Goal: Information Seeking & Learning: Learn about a topic

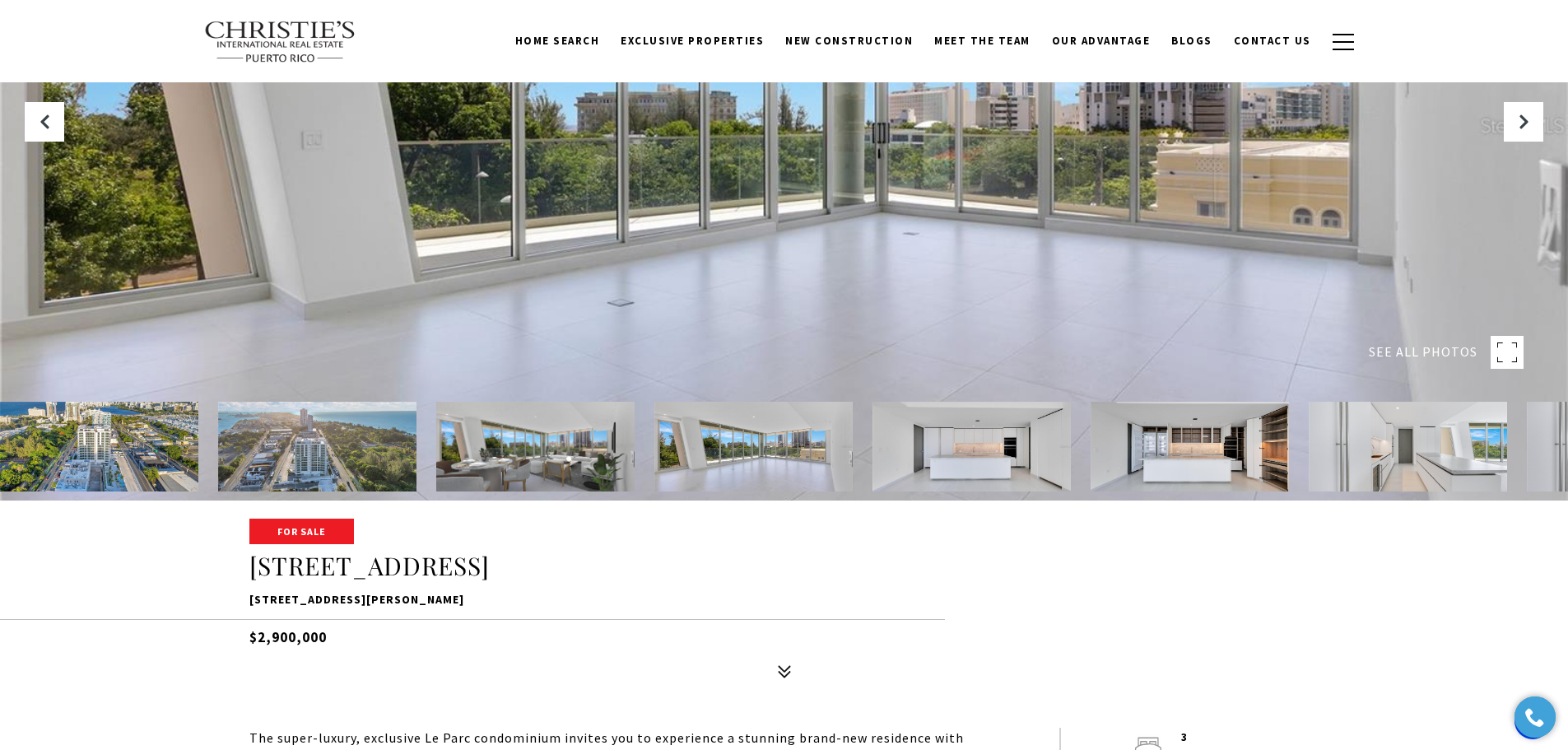
scroll to position [248, 0]
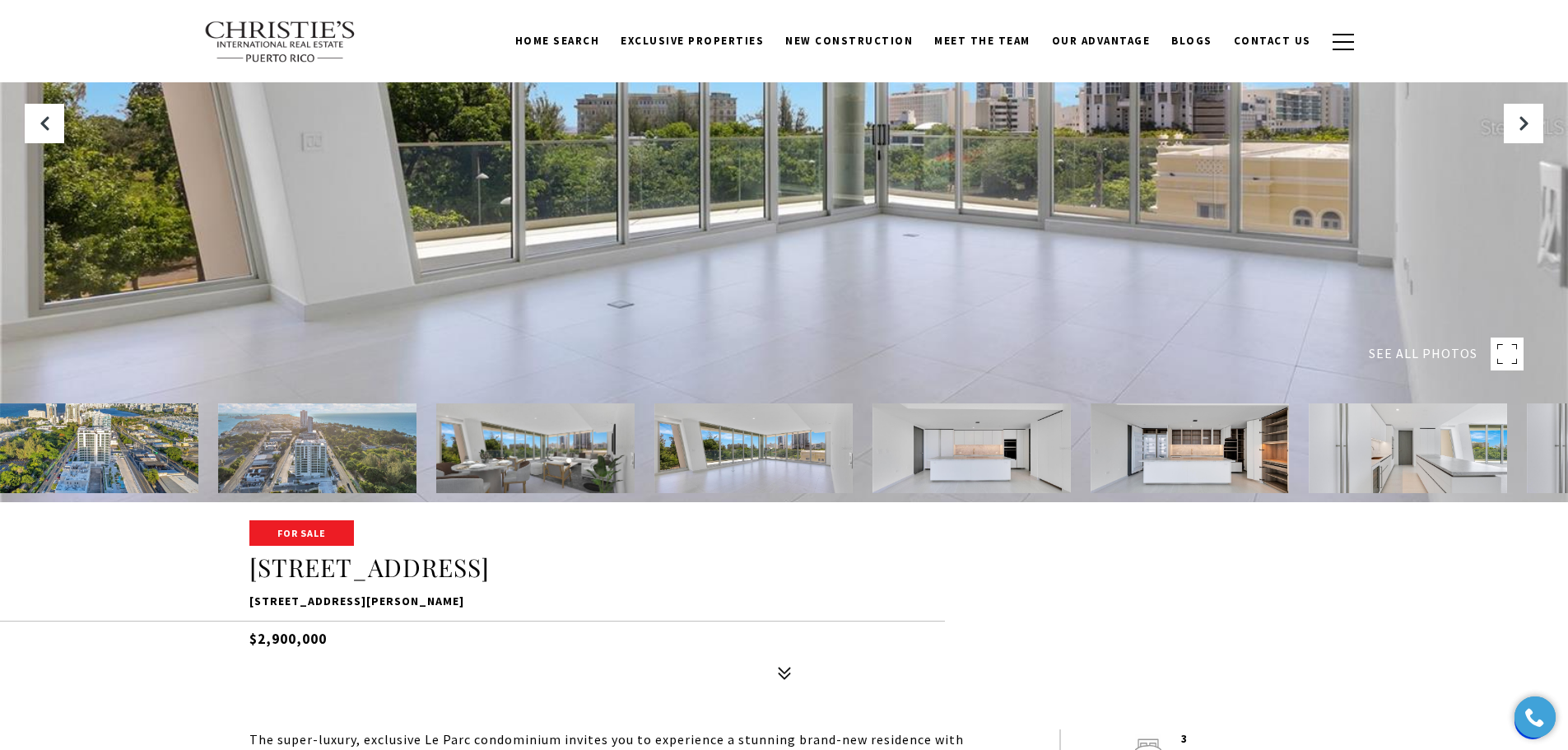
click at [565, 458] on img at bounding box center [535, 448] width 198 height 90
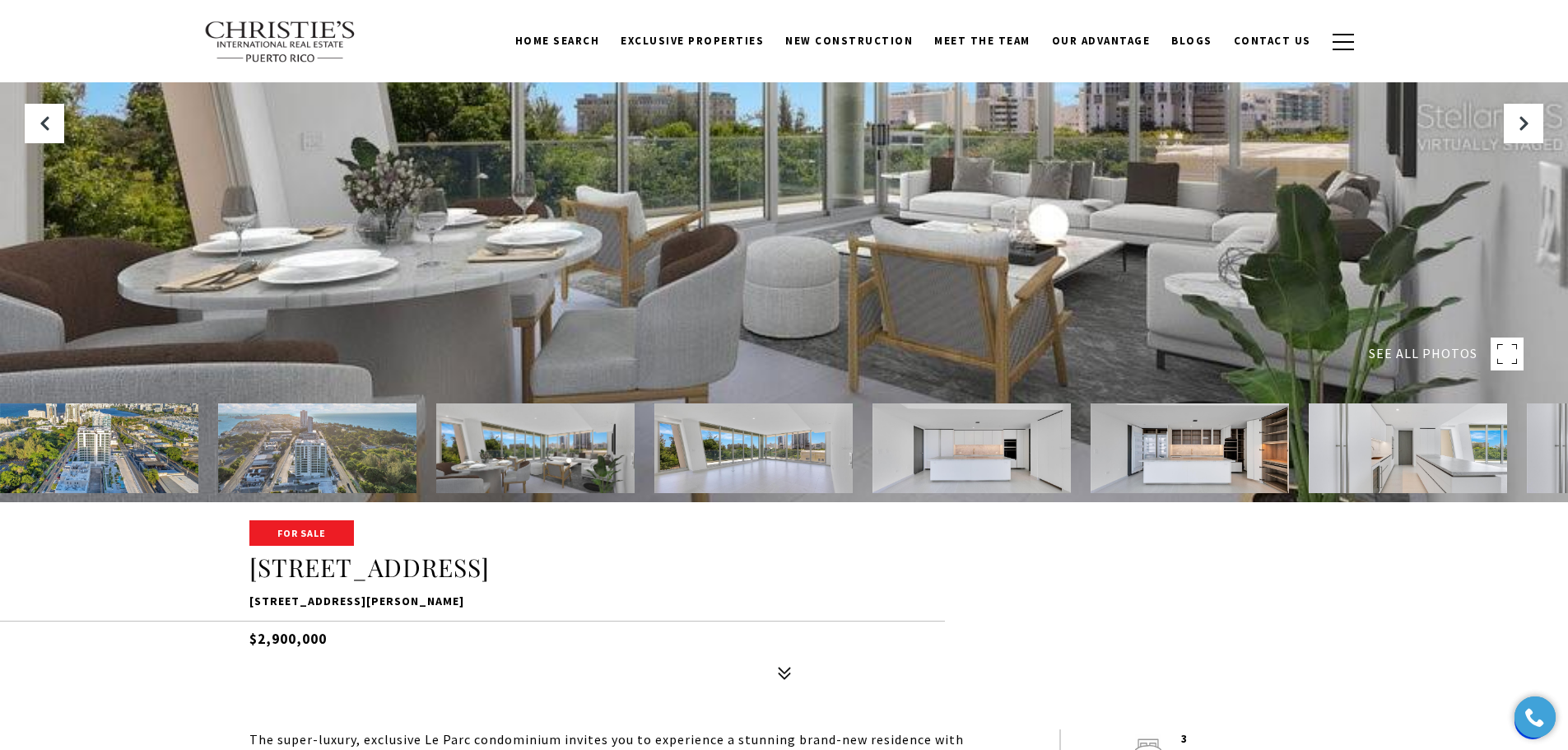
click at [739, 436] on img at bounding box center [753, 448] width 198 height 90
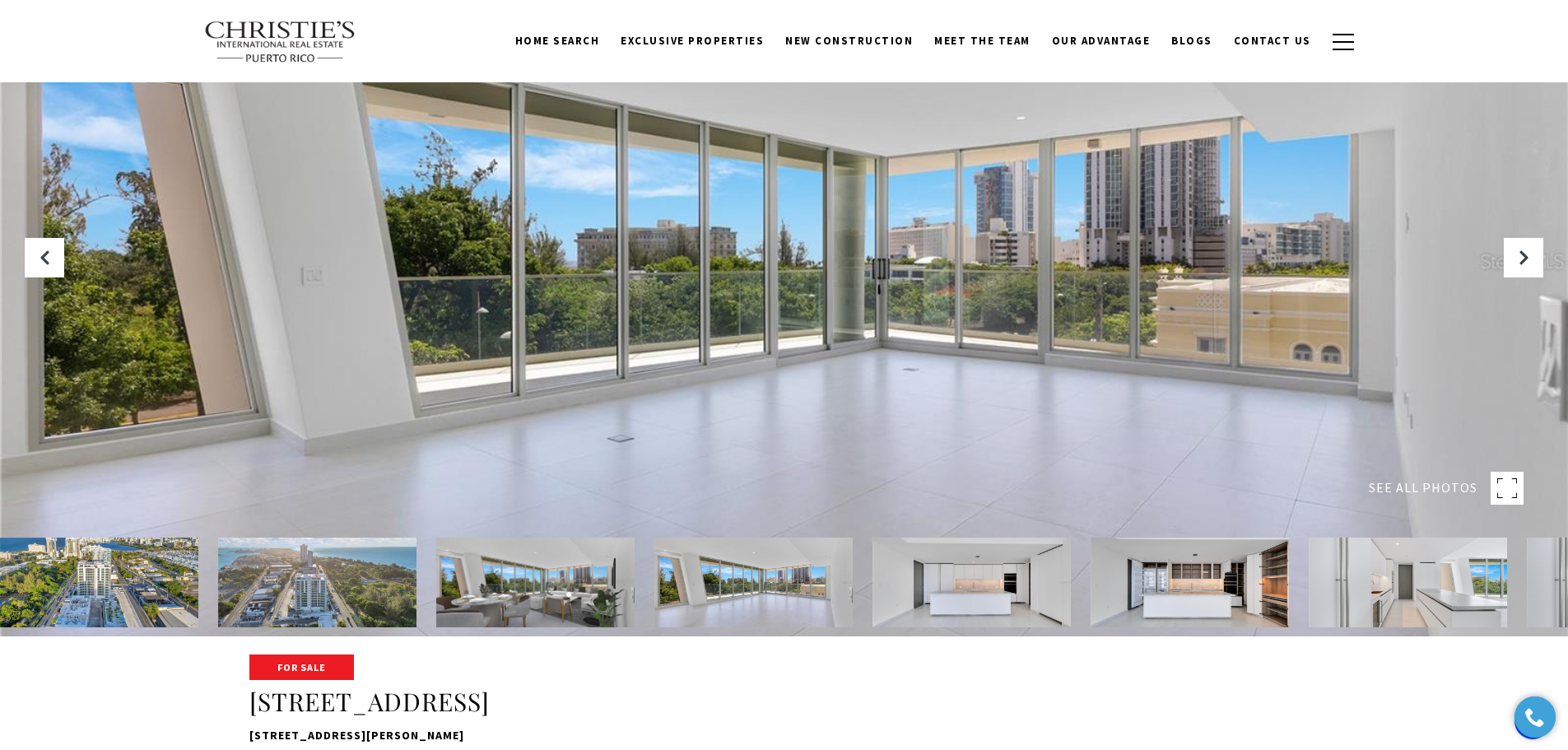
scroll to position [129, 0]
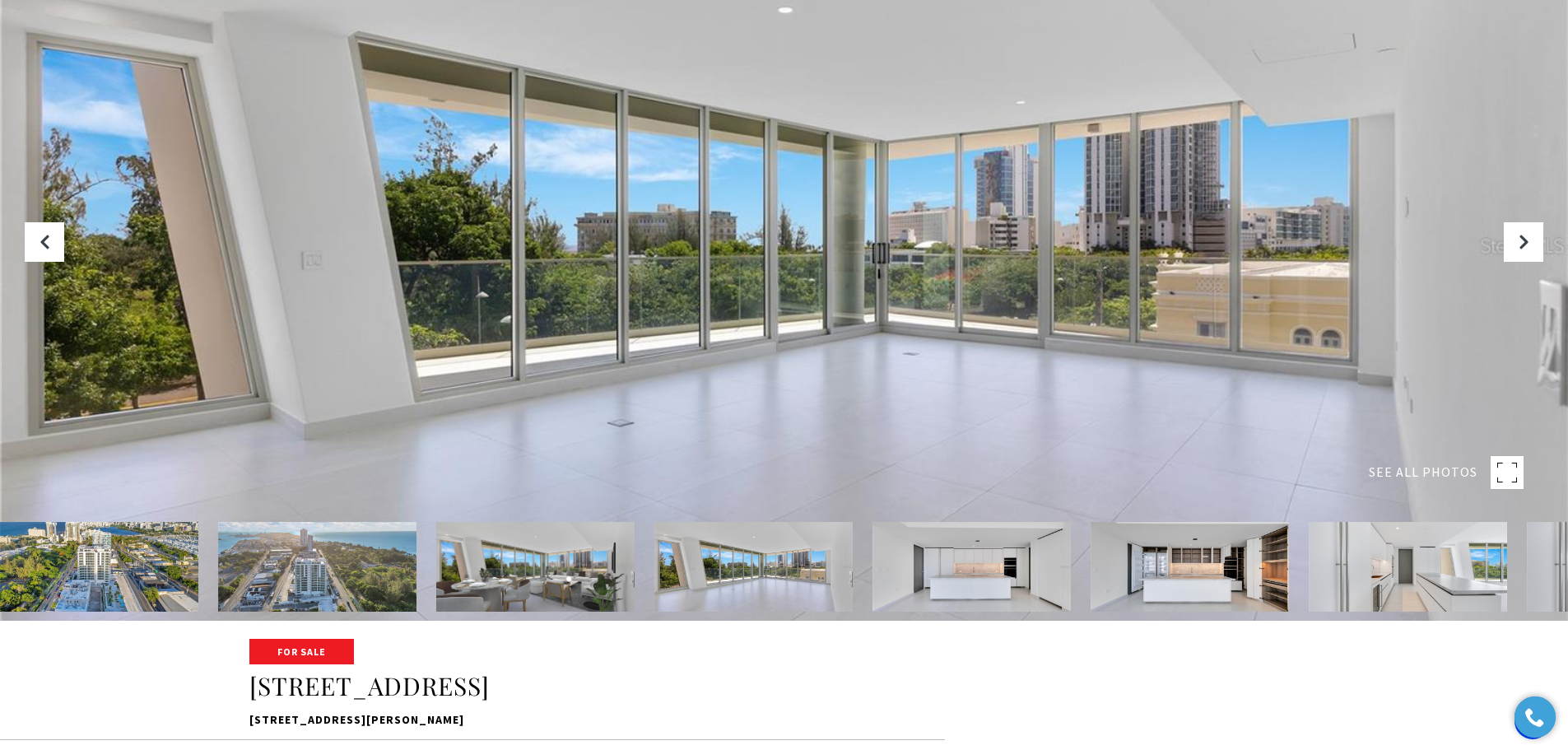
click at [575, 543] on img at bounding box center [535, 566] width 198 height 90
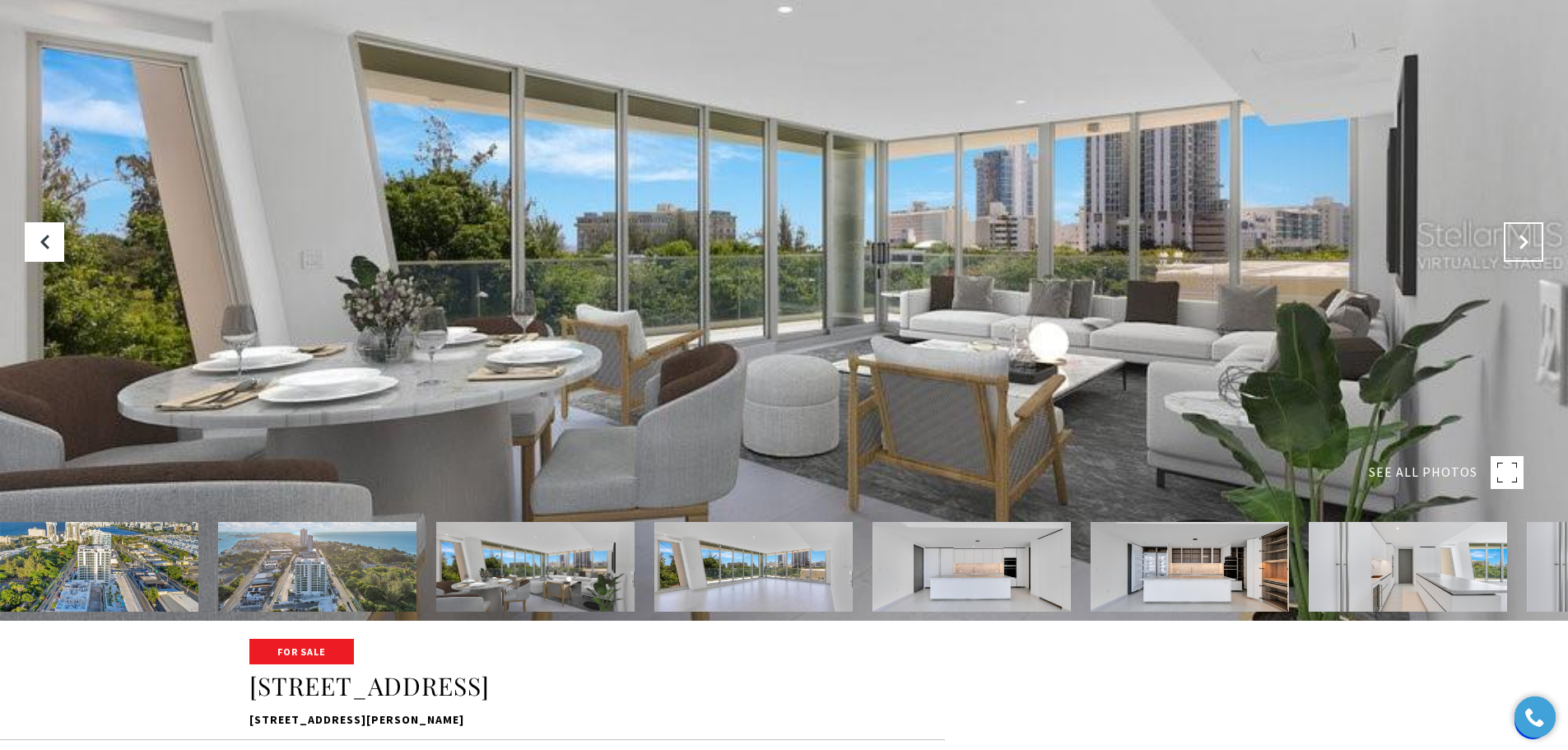
click at [1531, 231] on button "Next Slide" at bounding box center [1524, 242] width 40 height 40
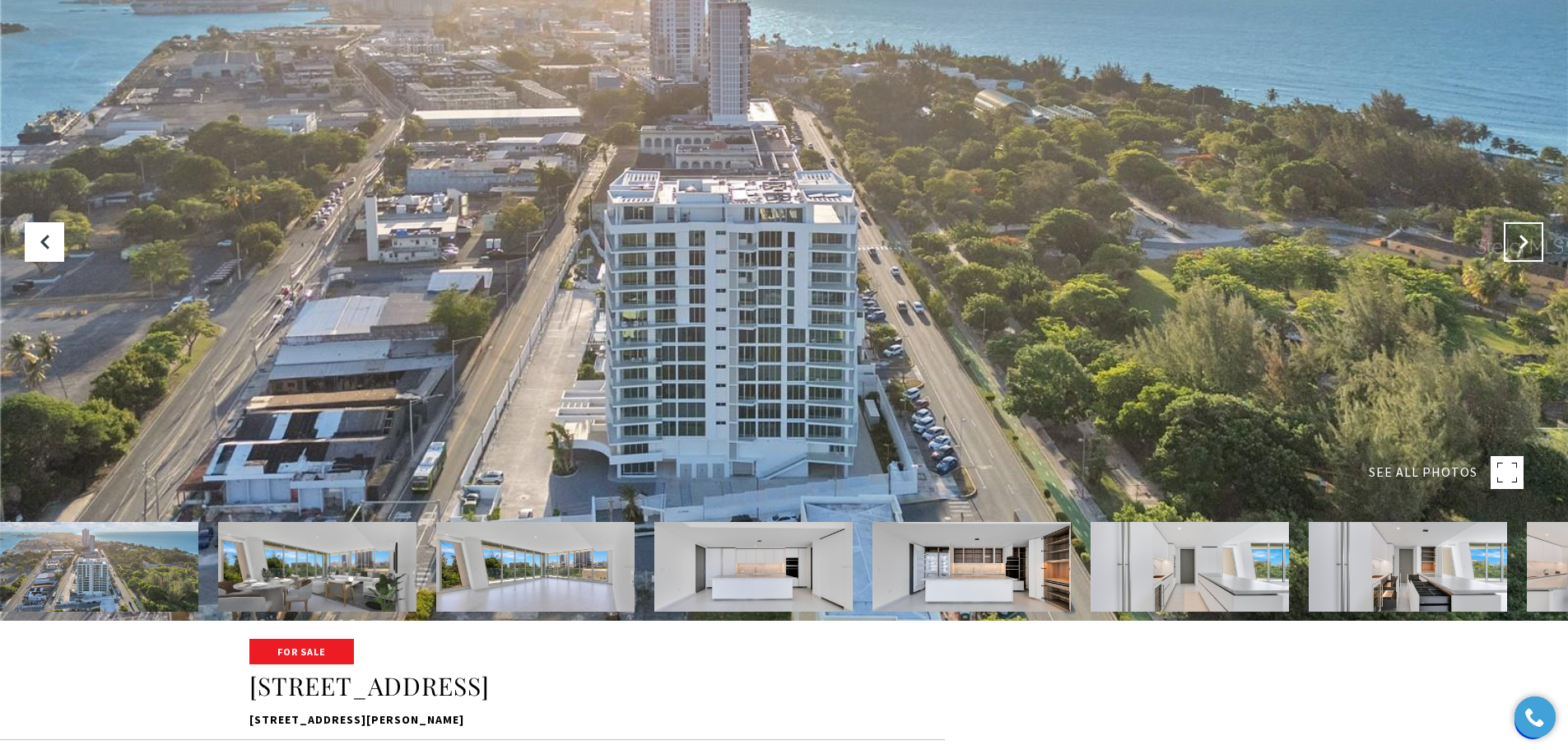
click at [1534, 235] on button "Next Slide" at bounding box center [1524, 242] width 40 height 40
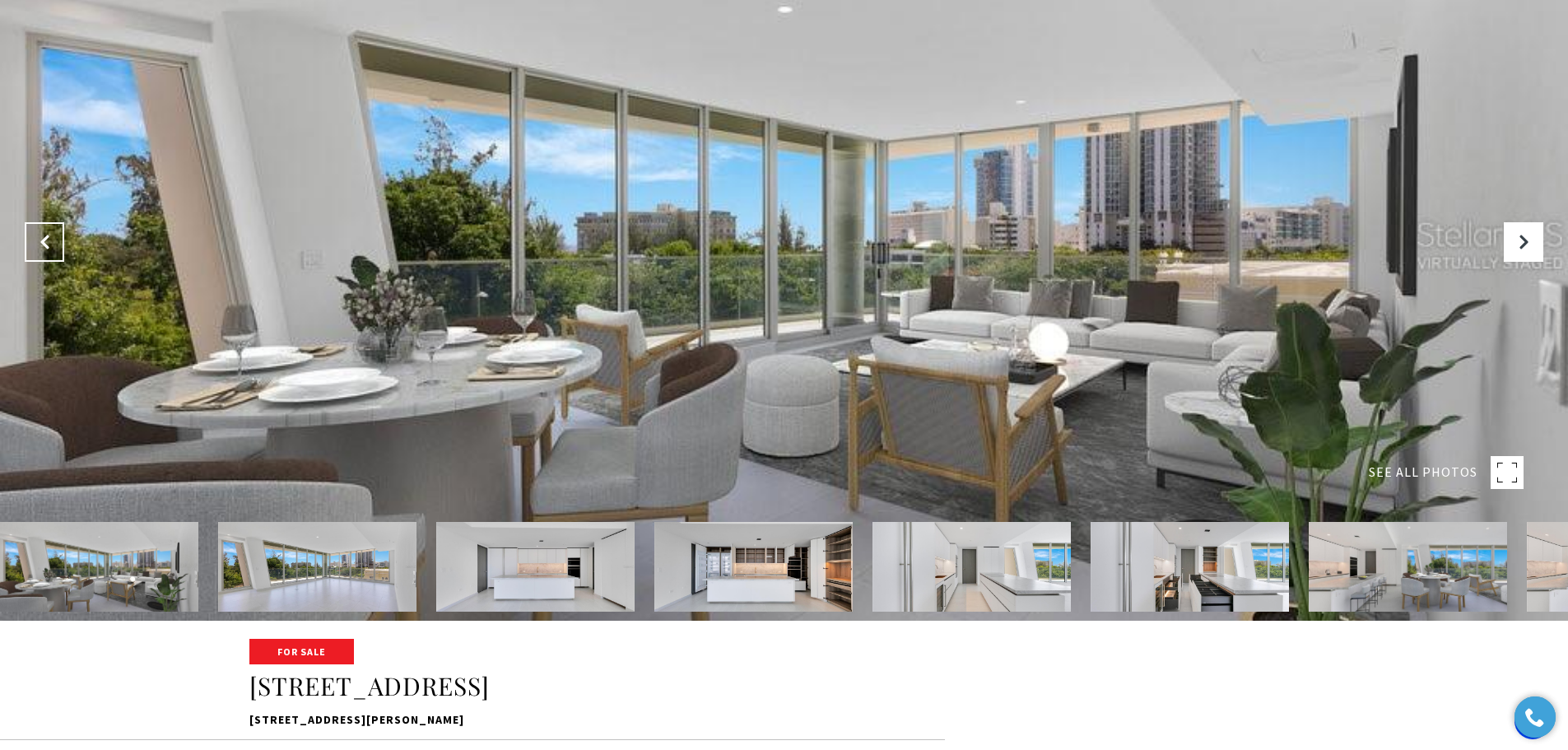
click at [28, 241] on button "Previous Slide" at bounding box center [44, 242] width 40 height 40
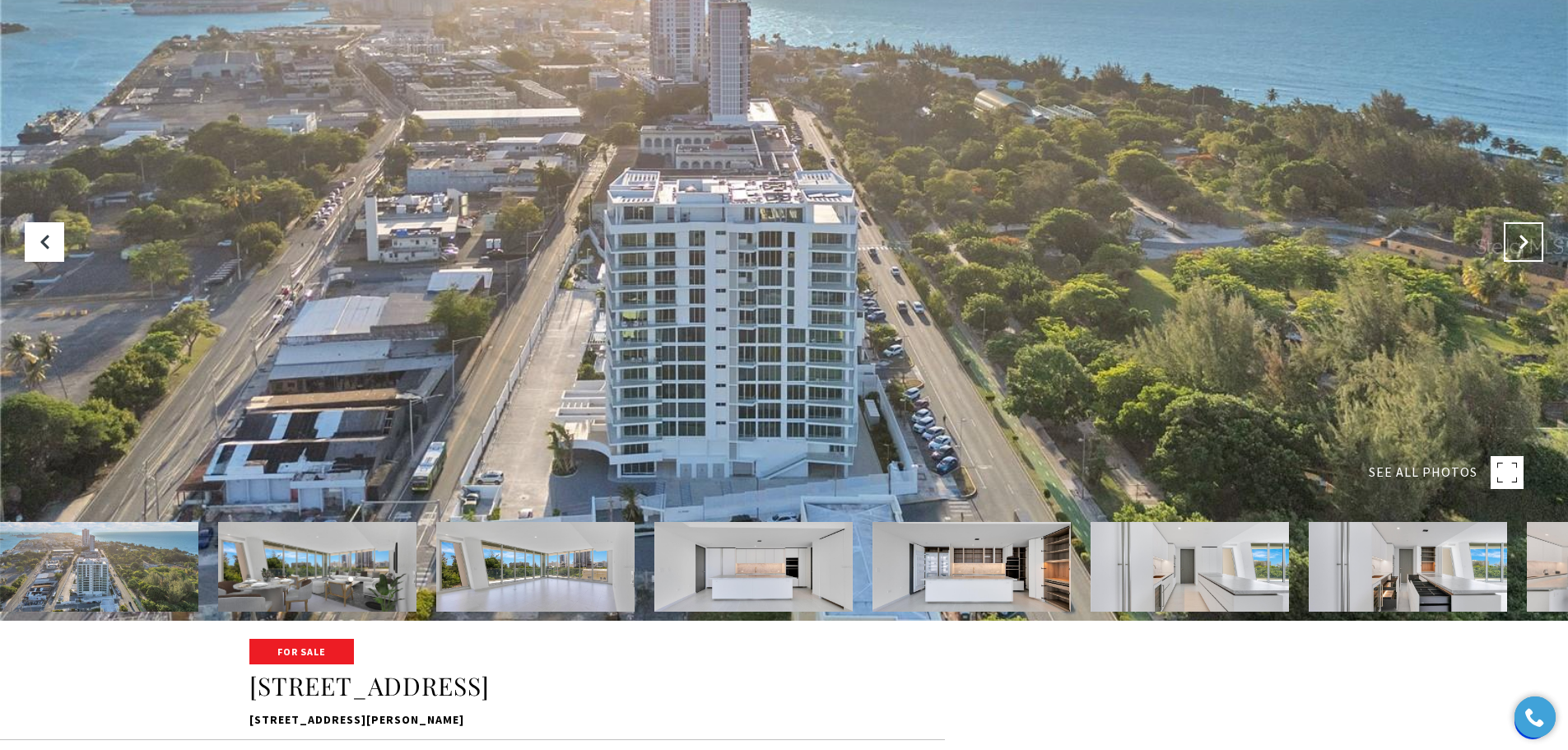
click at [1536, 235] on button "Next Slide" at bounding box center [1524, 242] width 40 height 40
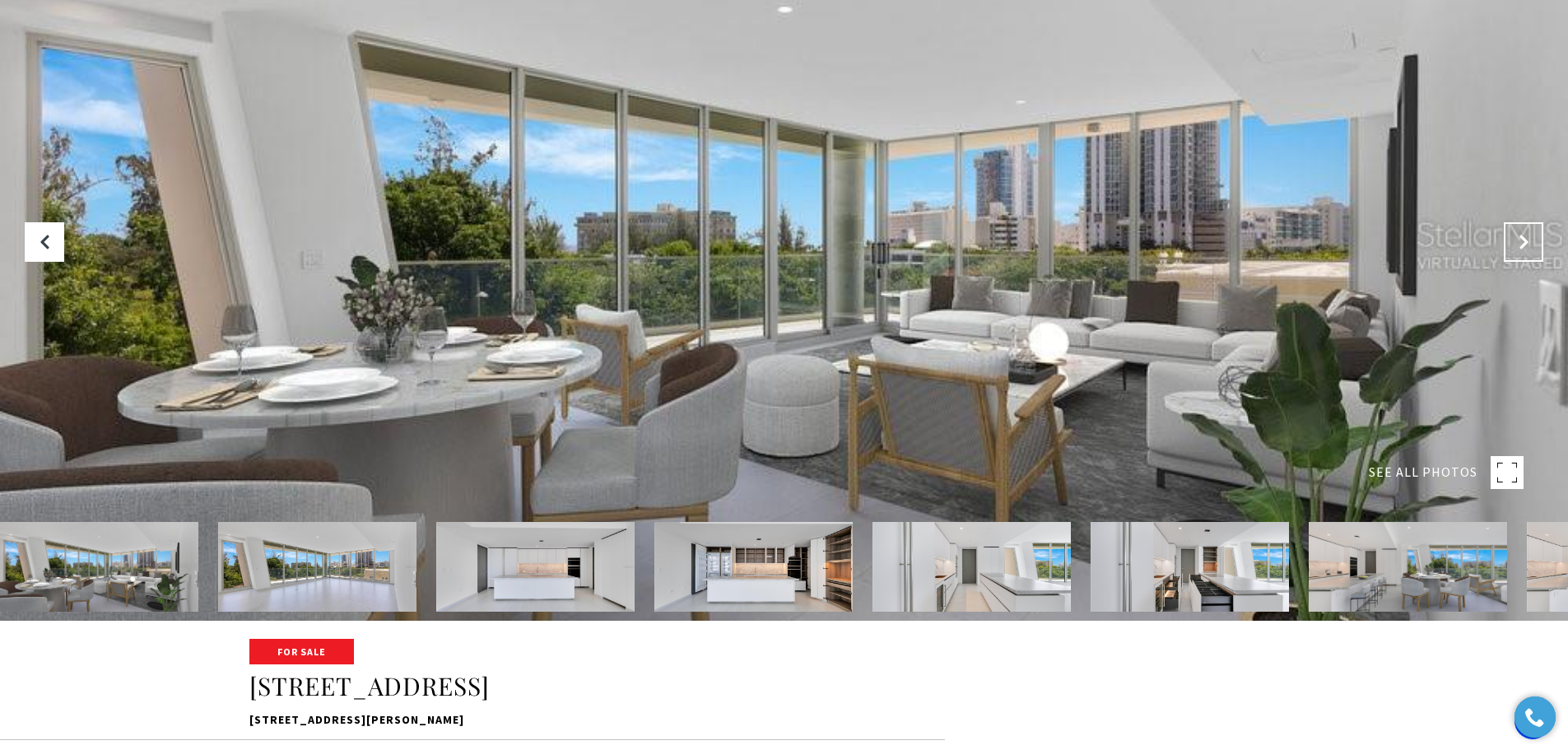
click at [1538, 239] on button "Next Slide" at bounding box center [1524, 242] width 40 height 40
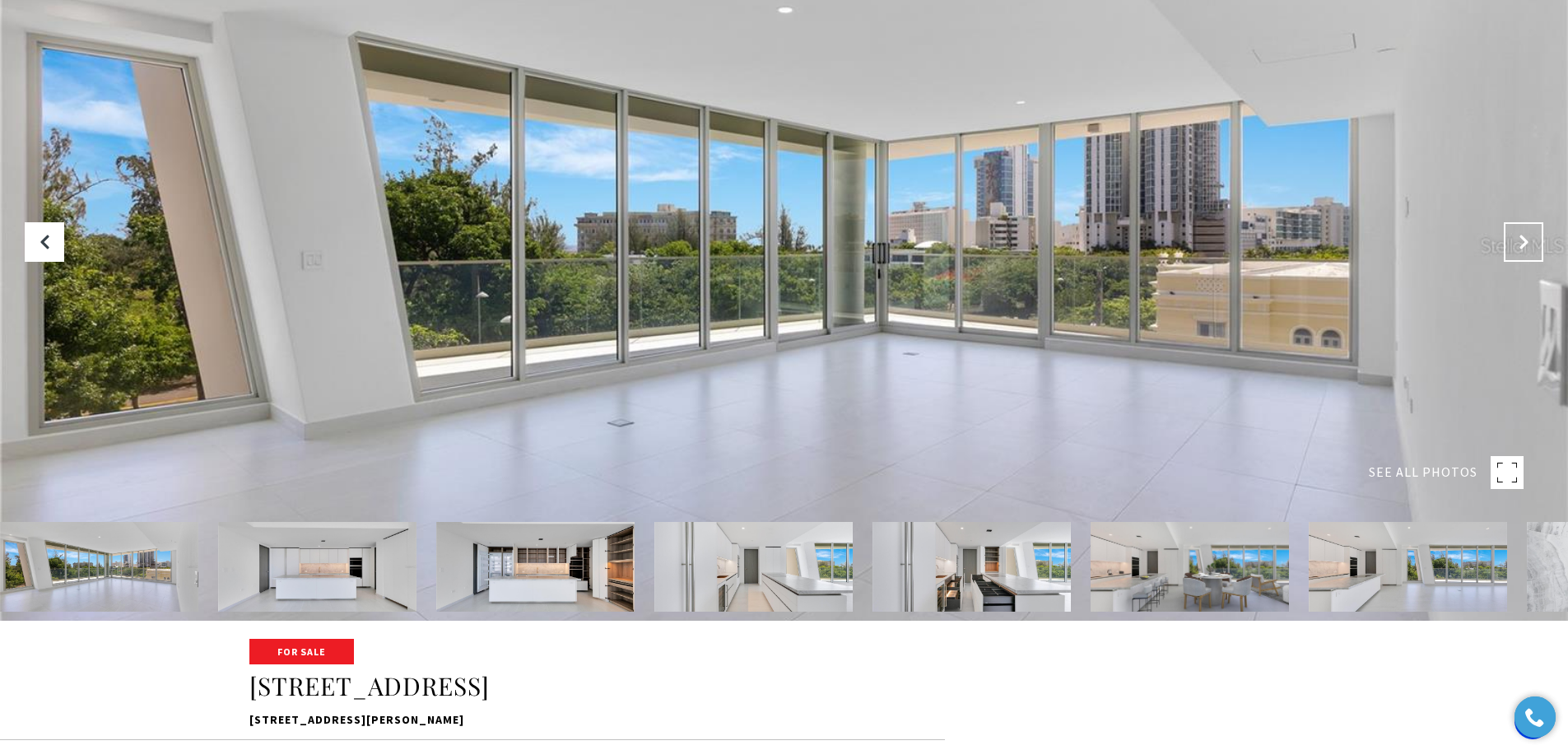
click at [1538, 239] on button "Next Slide" at bounding box center [1524, 242] width 40 height 40
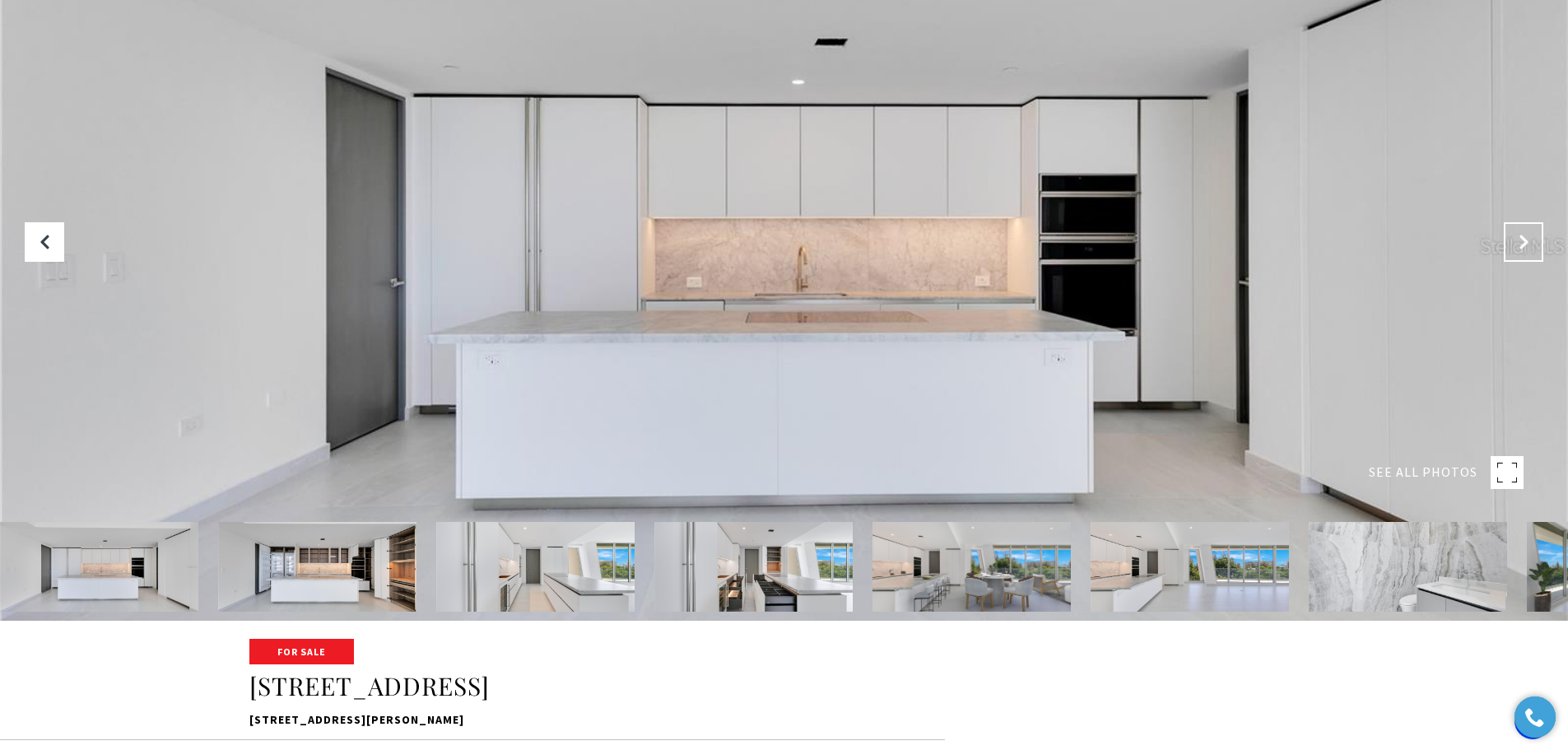
click at [1538, 239] on button "Next Slide" at bounding box center [1524, 242] width 40 height 40
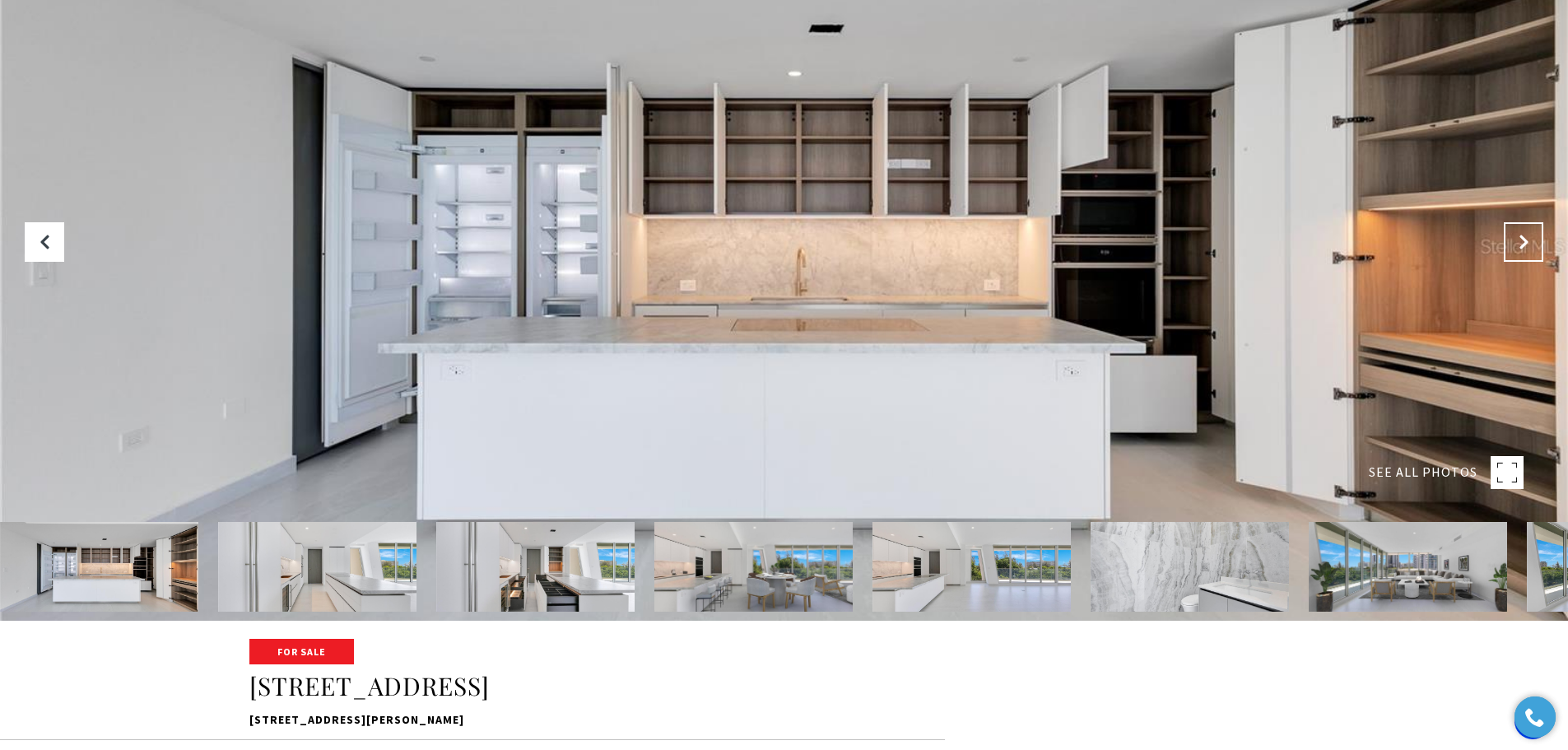
click at [1538, 239] on button "Next Slide" at bounding box center [1524, 242] width 40 height 40
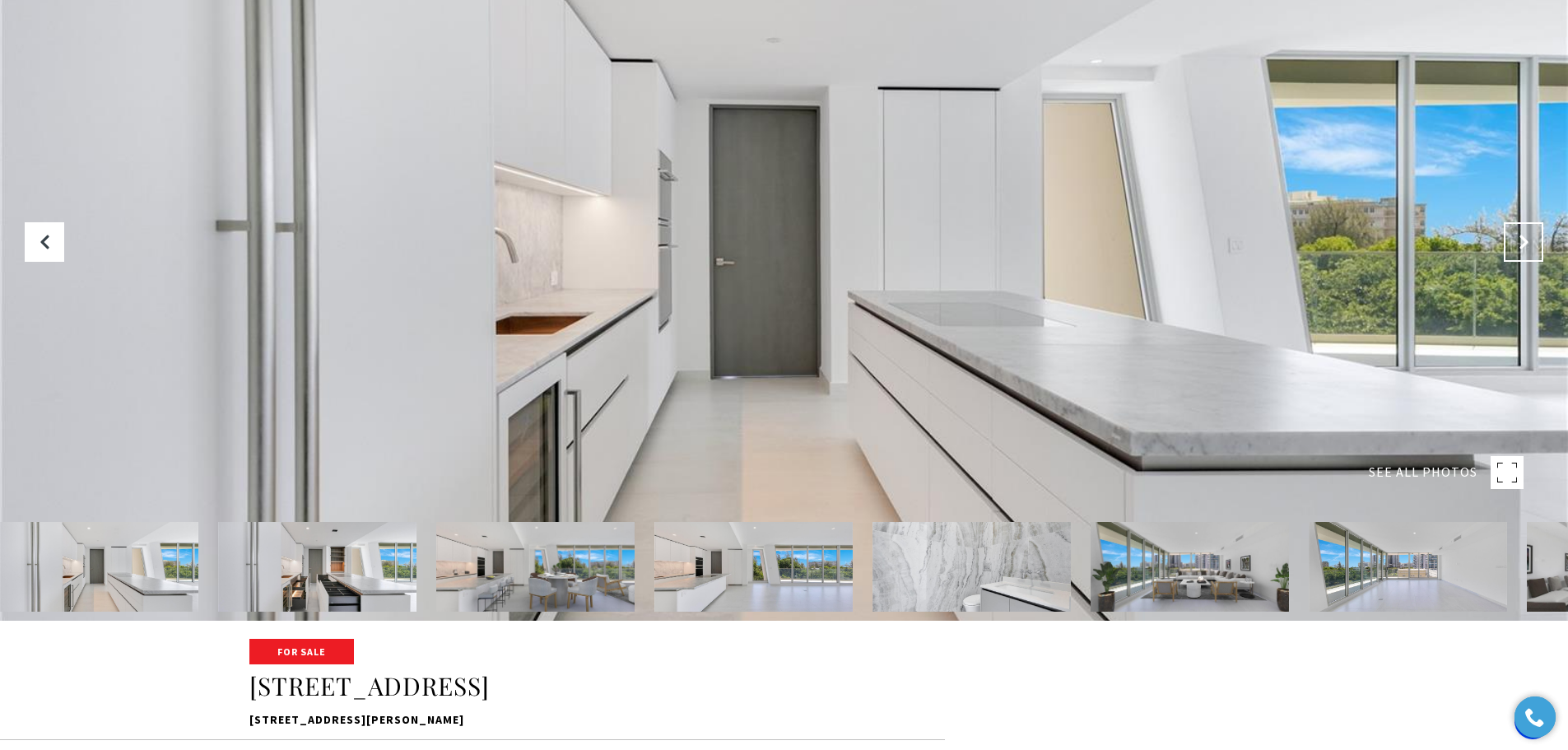
click at [1538, 239] on button "Next Slide" at bounding box center [1524, 242] width 40 height 40
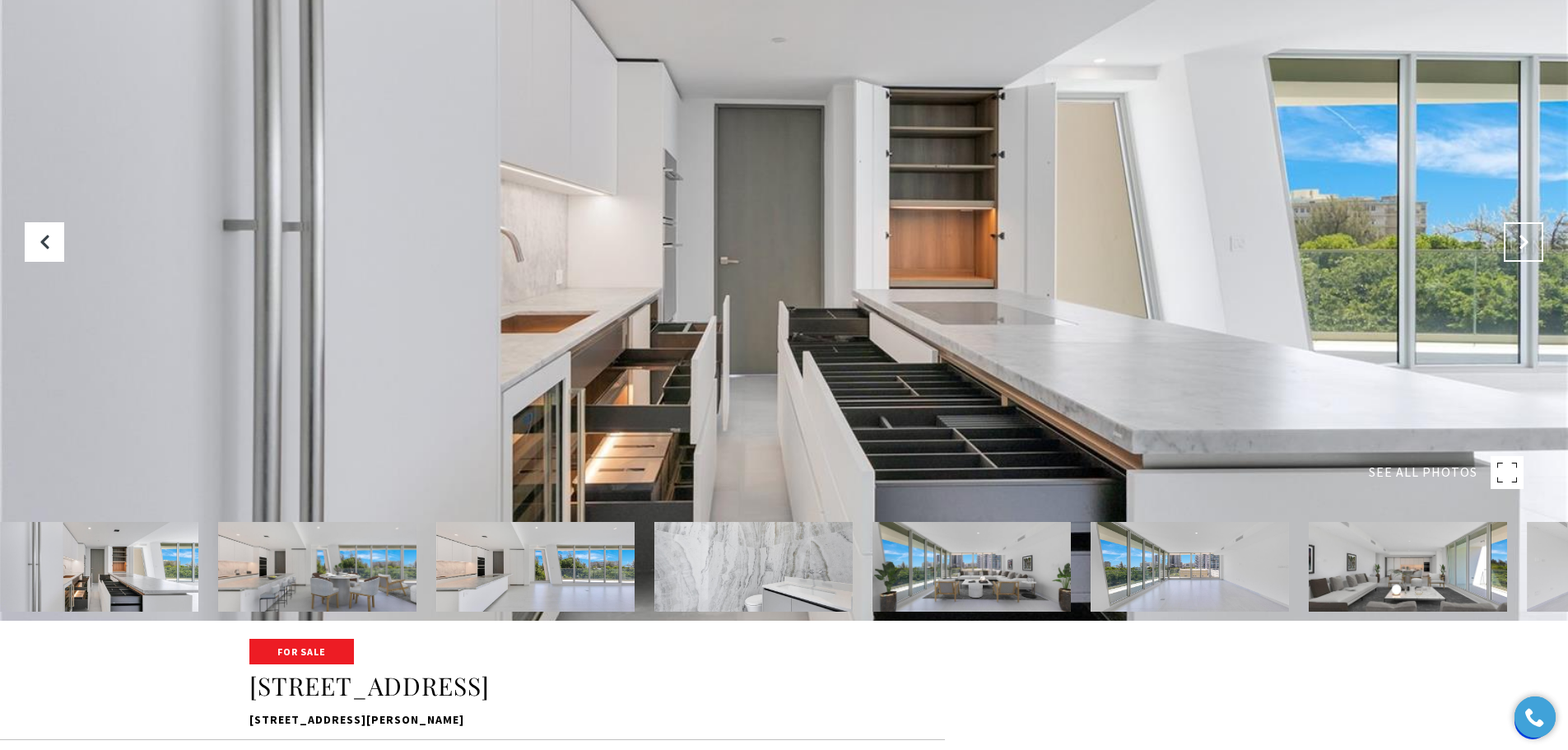
click at [1538, 239] on button "Next Slide" at bounding box center [1524, 242] width 40 height 40
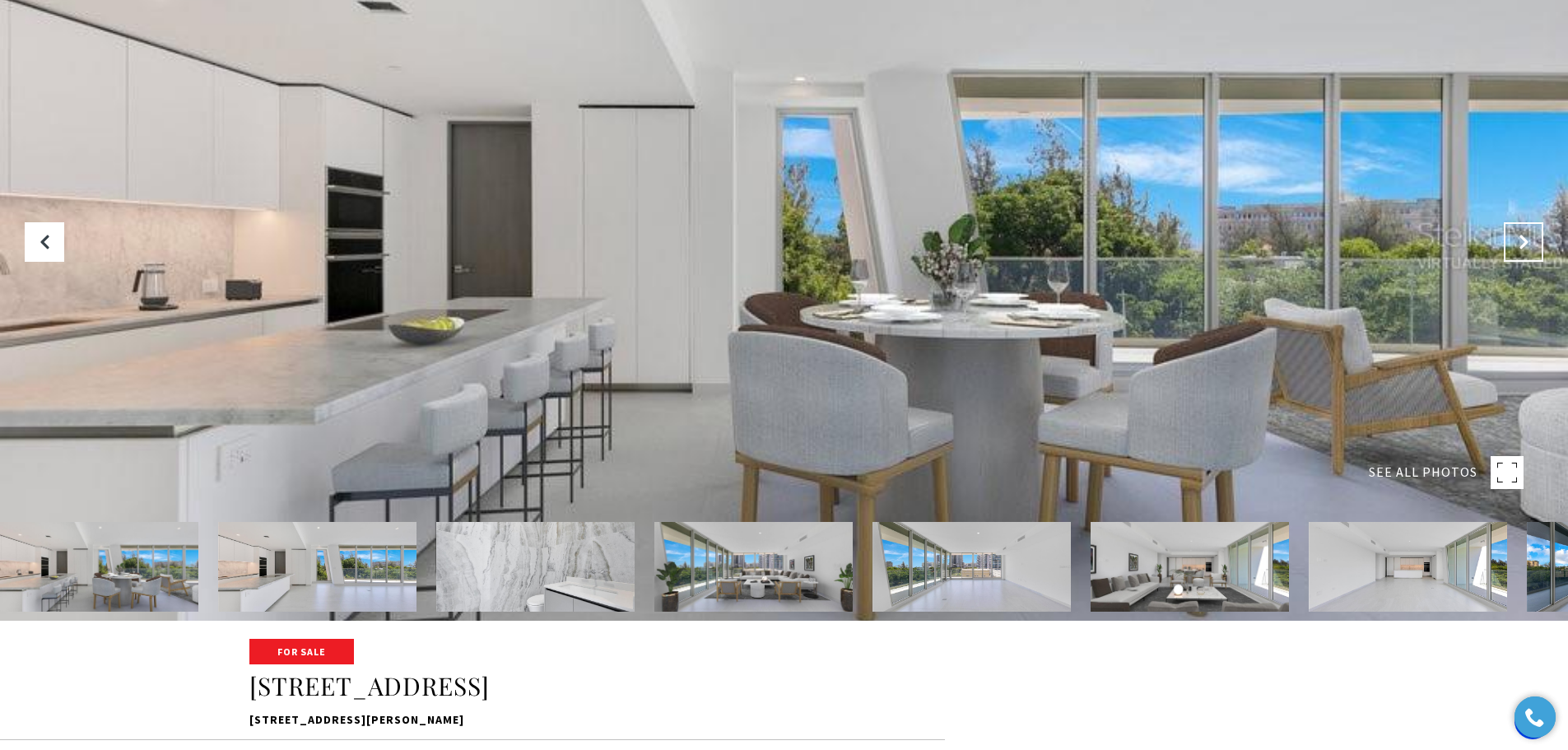
click at [1538, 239] on button "Next Slide" at bounding box center [1524, 242] width 40 height 40
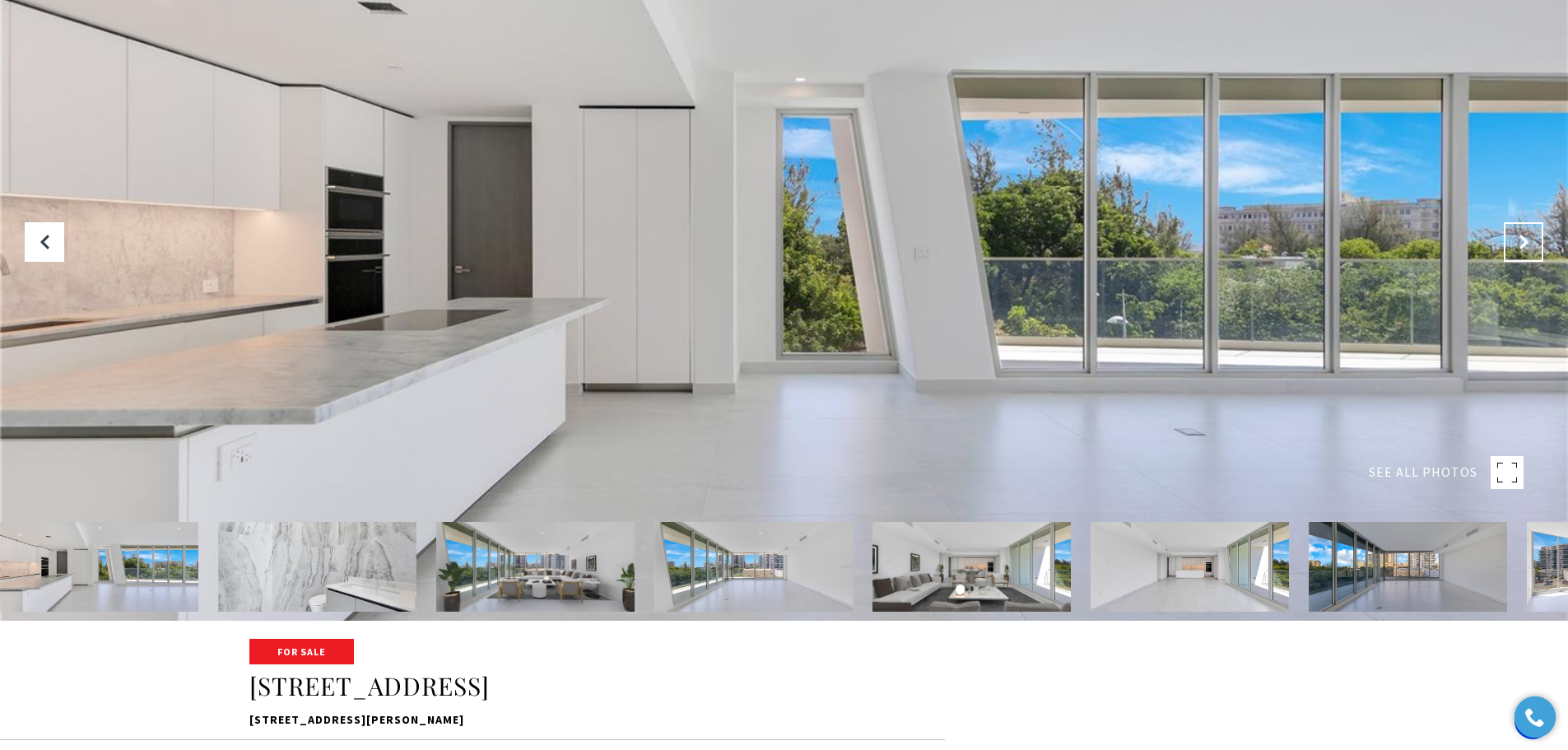
click at [1538, 239] on button "Next Slide" at bounding box center [1524, 242] width 40 height 40
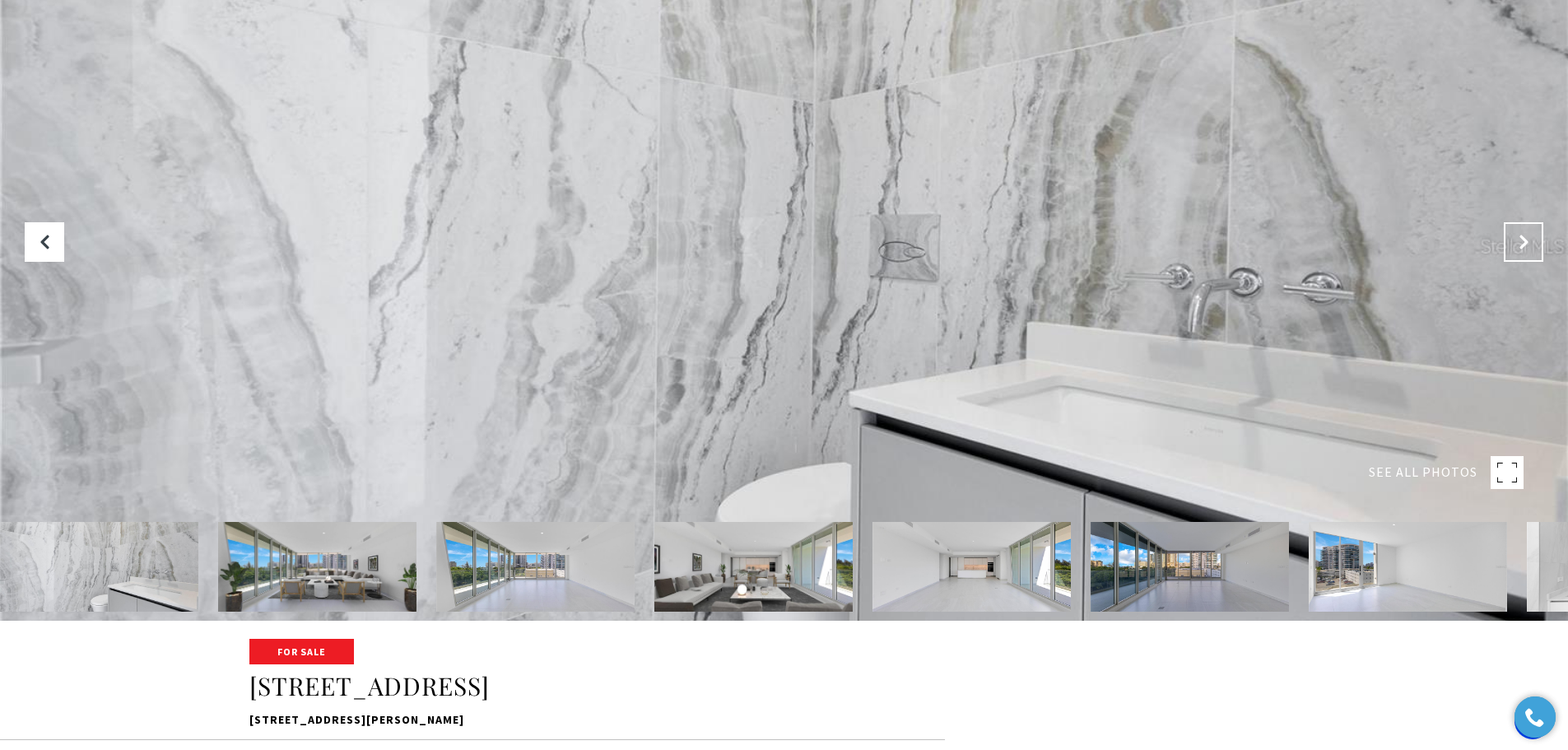
click at [1538, 239] on button "Next Slide" at bounding box center [1524, 242] width 40 height 40
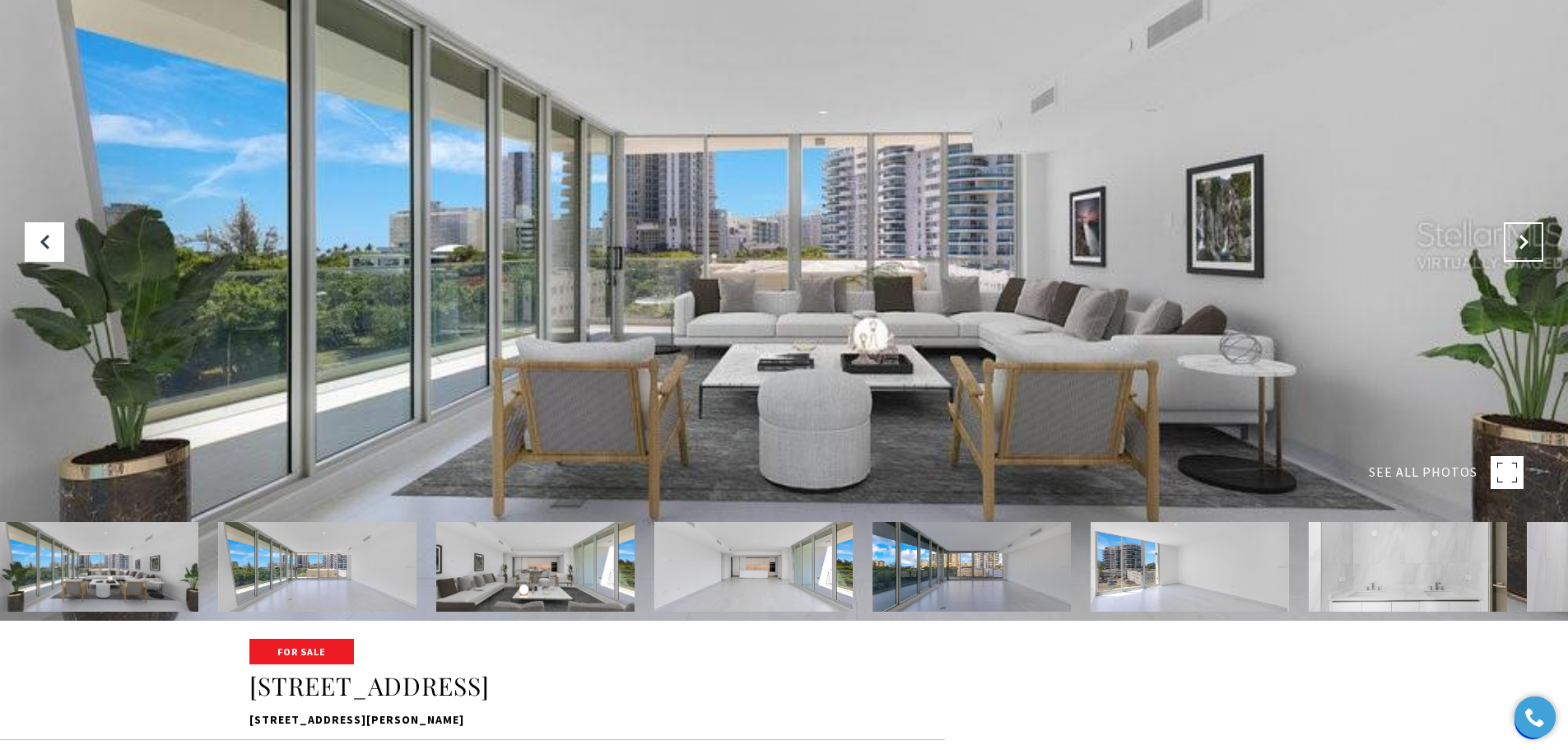
click at [1538, 239] on button "Next Slide" at bounding box center [1524, 242] width 40 height 40
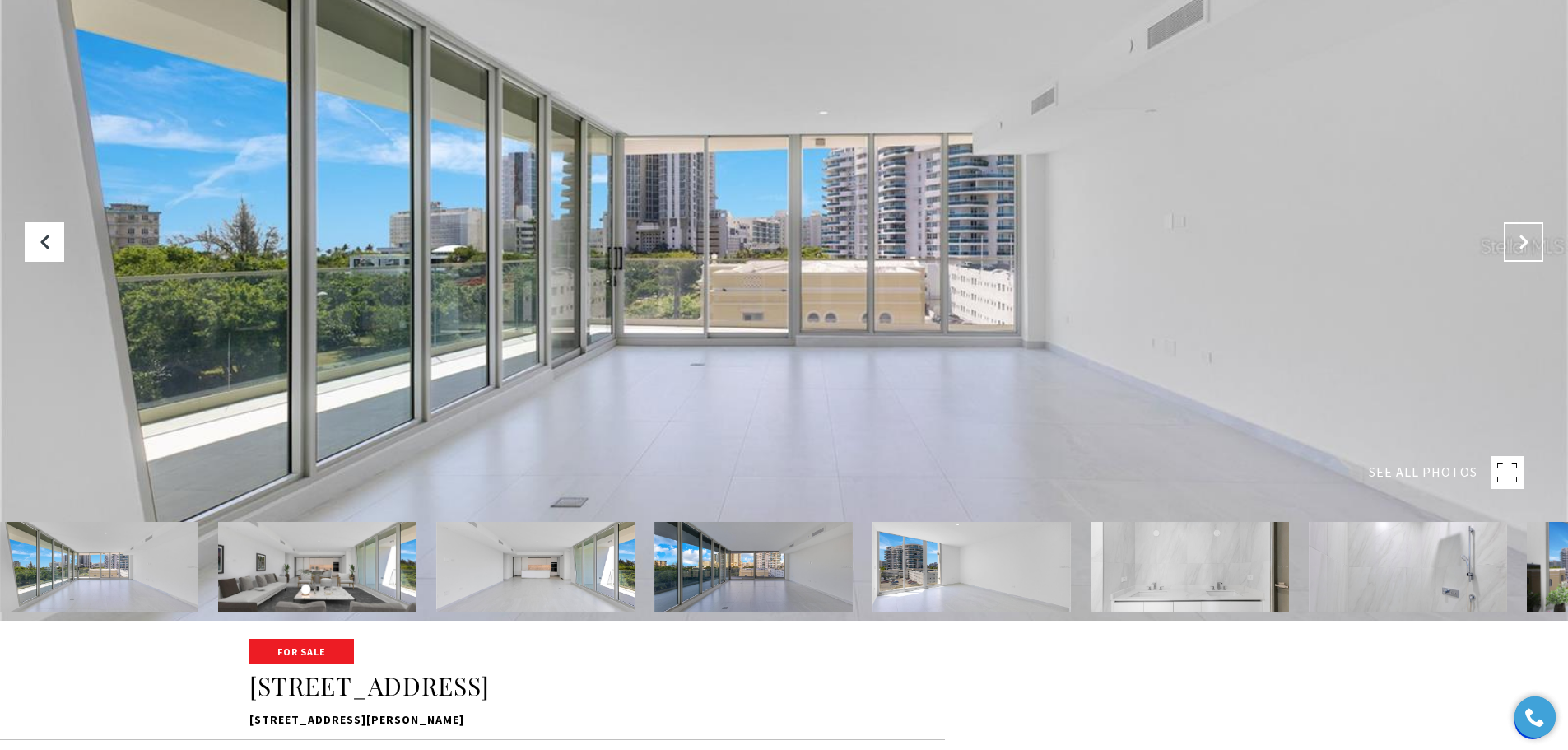
click at [1538, 239] on button "Next Slide" at bounding box center [1524, 242] width 40 height 40
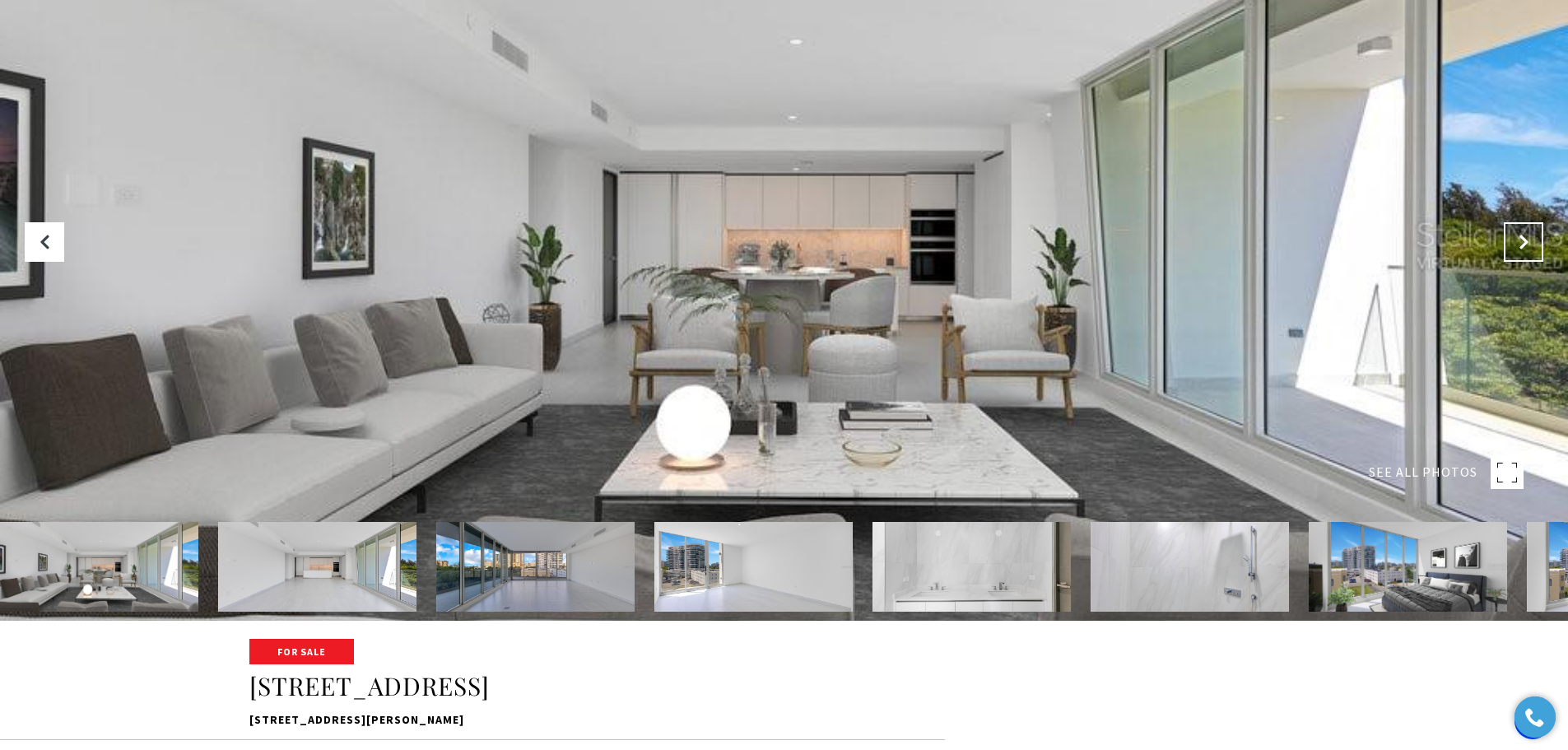
click at [1538, 239] on button "Next Slide" at bounding box center [1524, 242] width 40 height 40
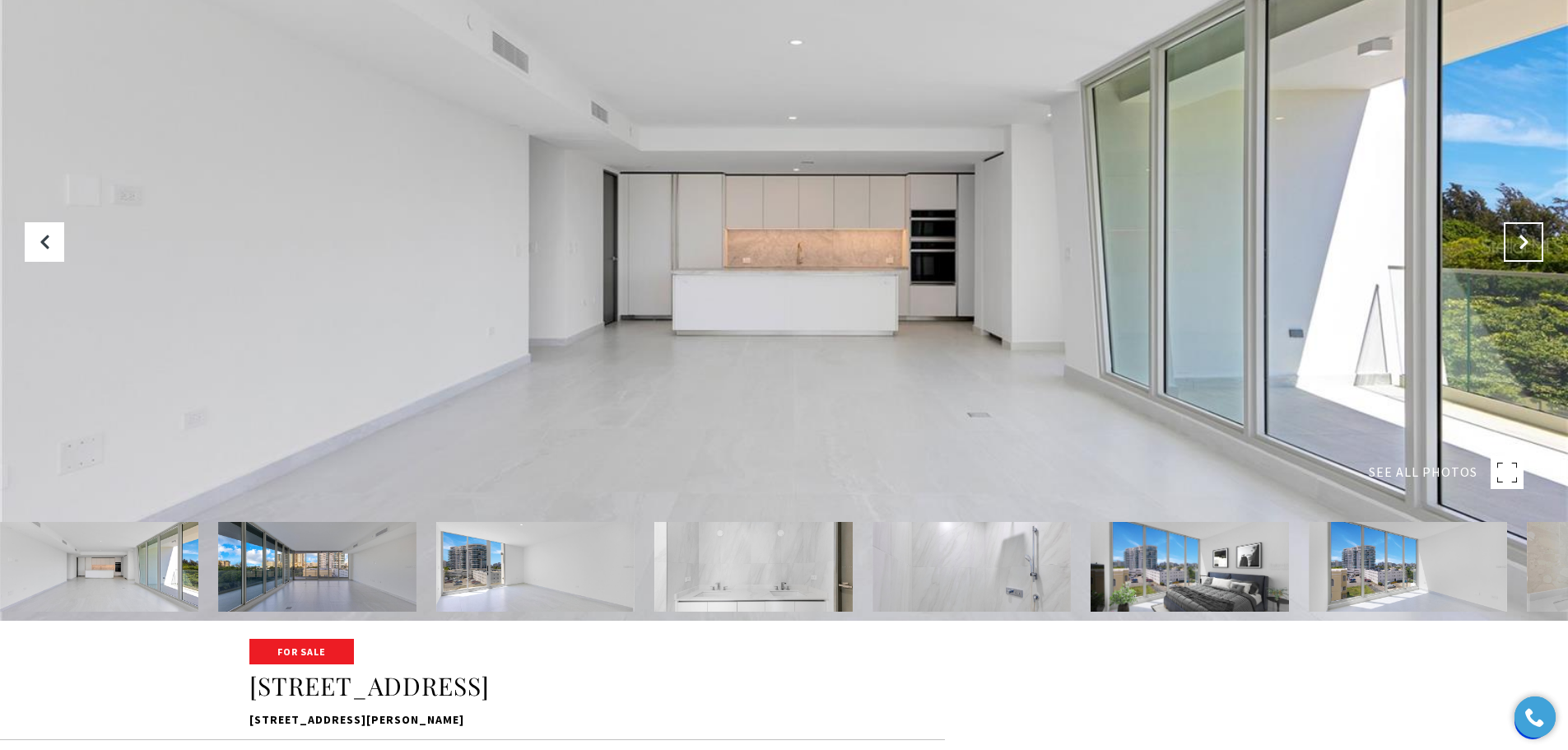
click at [1538, 239] on button "Next Slide" at bounding box center [1524, 242] width 40 height 40
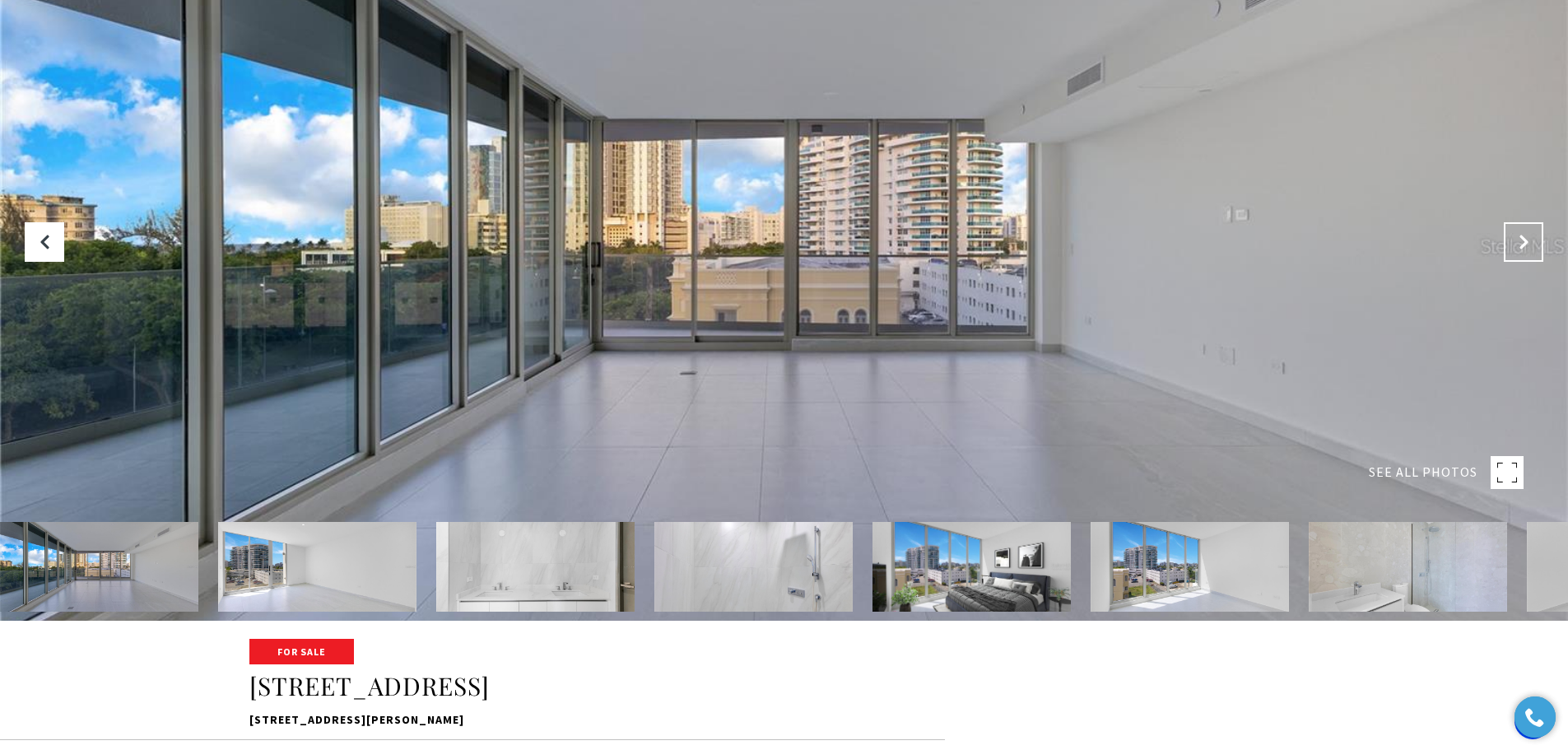
click at [1538, 239] on button "Next Slide" at bounding box center [1524, 242] width 40 height 40
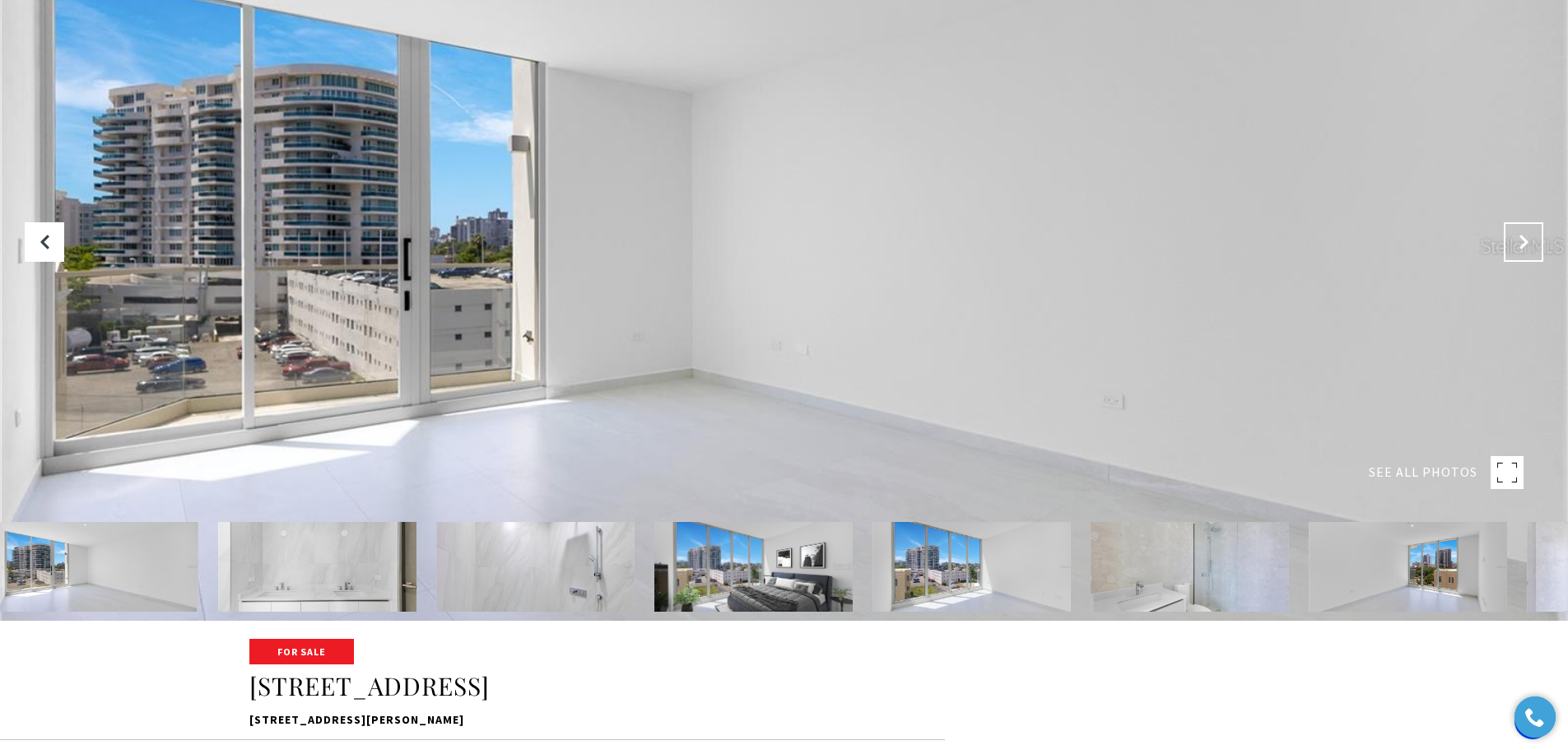
click at [1538, 239] on button "Next Slide" at bounding box center [1524, 242] width 40 height 40
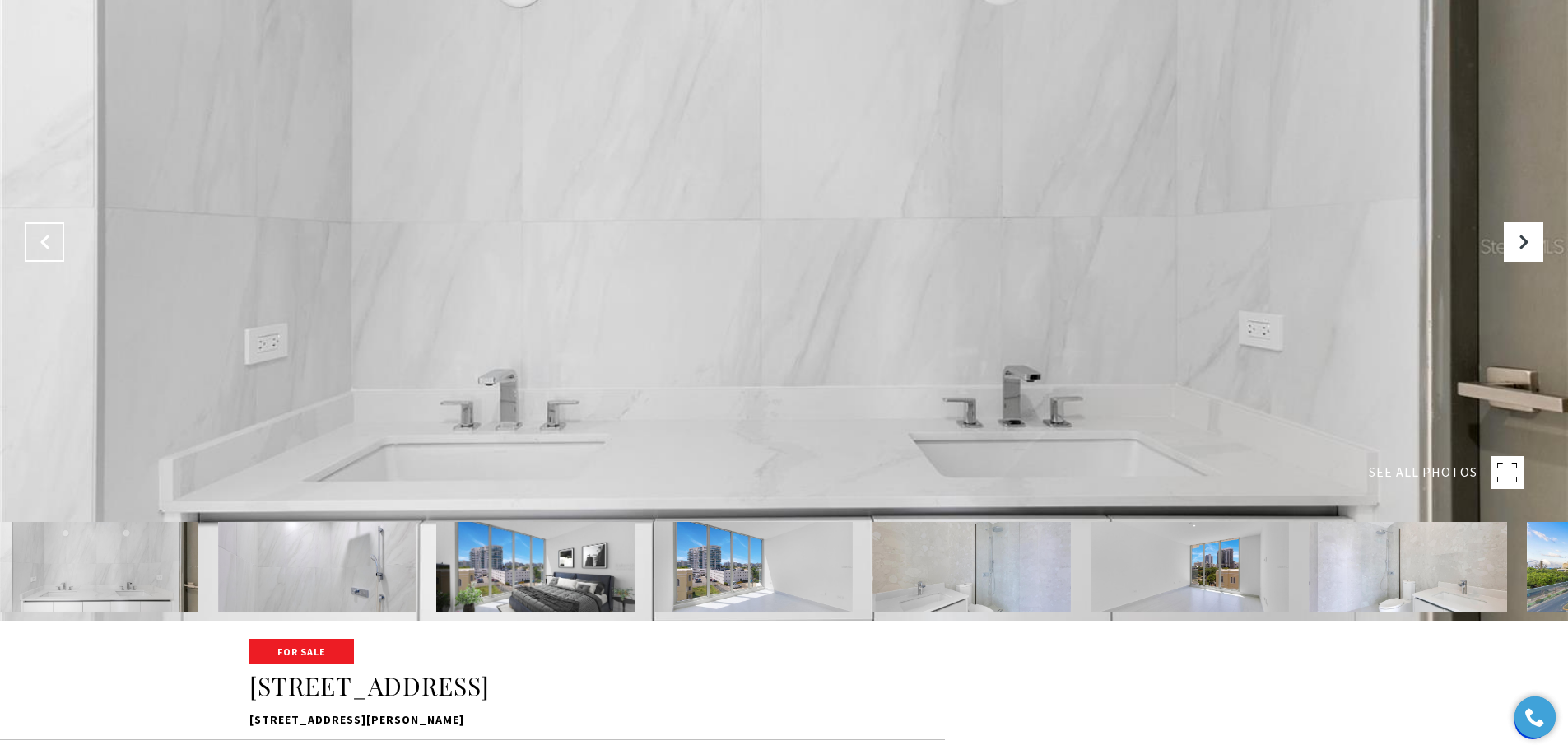
click at [48, 240] on icon "Previous Slide" at bounding box center [44, 242] width 16 height 16
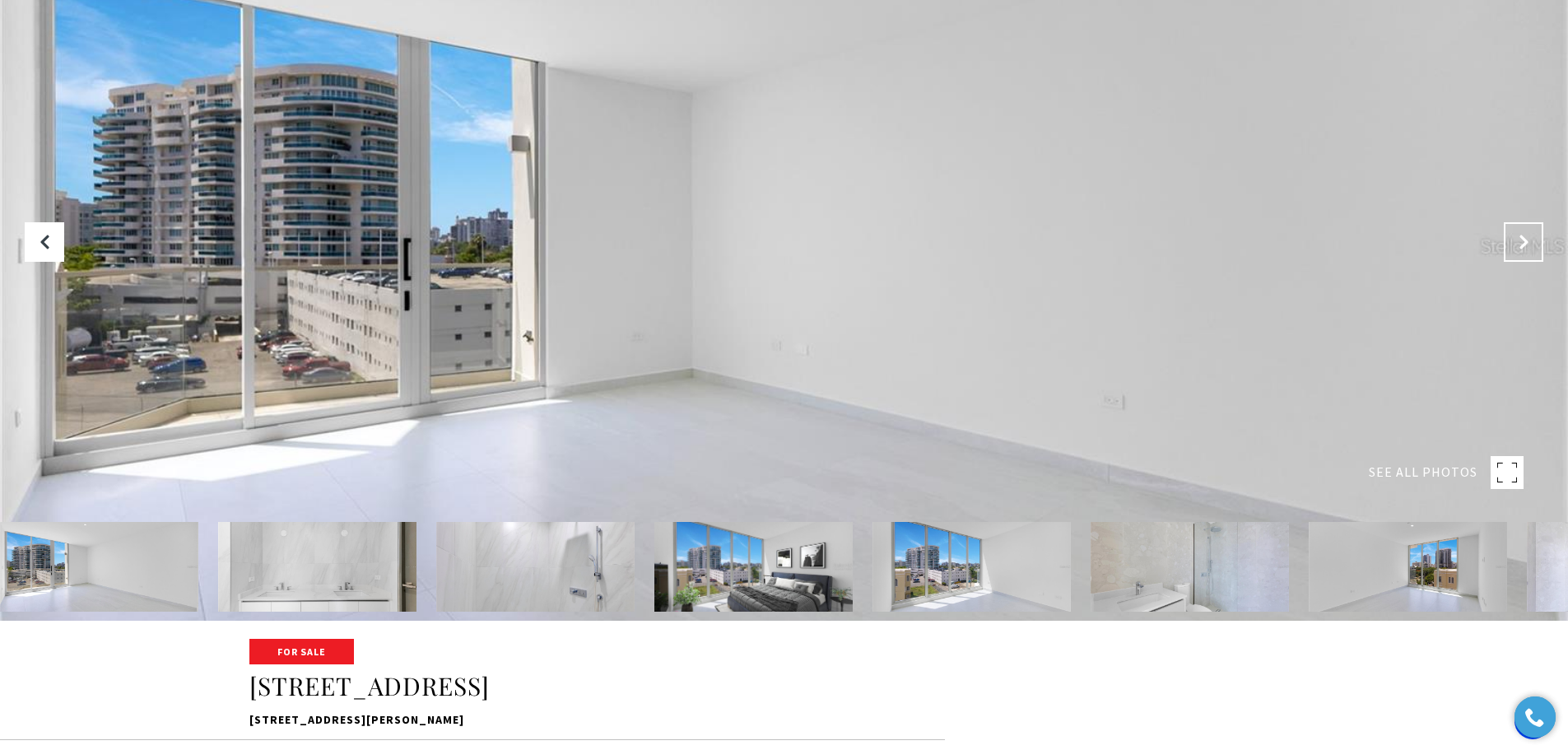
click at [1528, 252] on button "Next Slide" at bounding box center [1524, 242] width 40 height 40
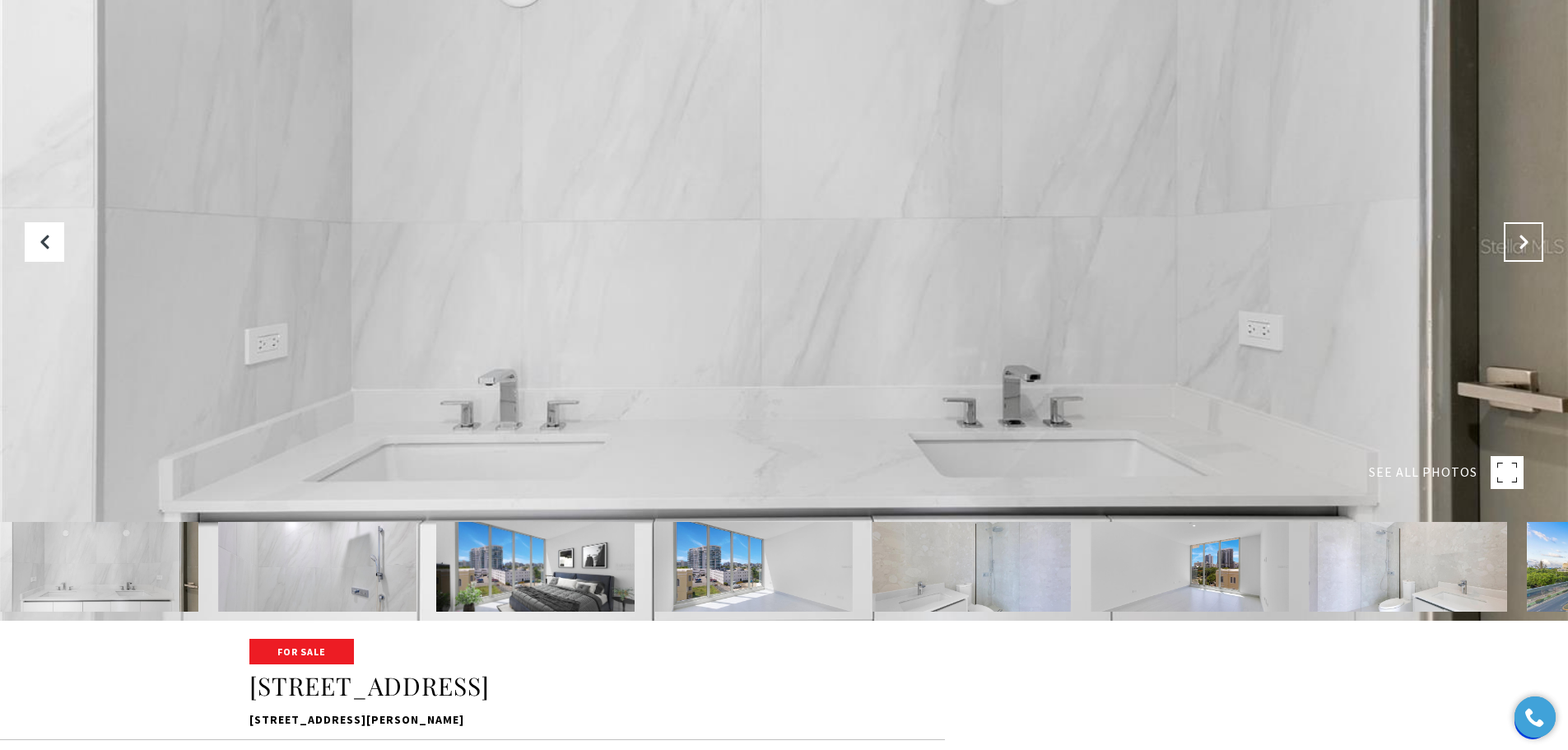
click at [1528, 252] on button "Next Slide" at bounding box center [1524, 242] width 40 height 40
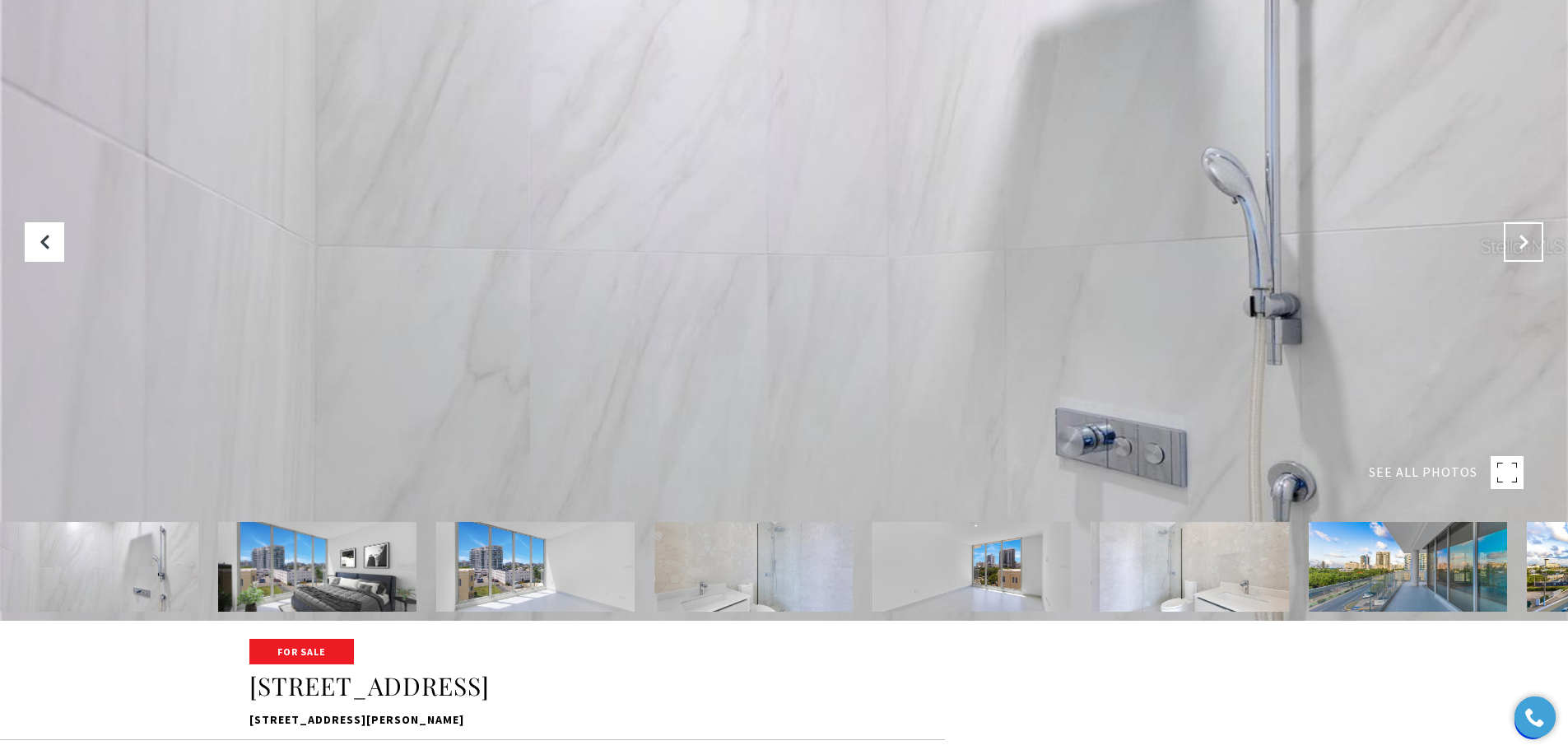
click at [1528, 252] on button "Next Slide" at bounding box center [1524, 242] width 40 height 40
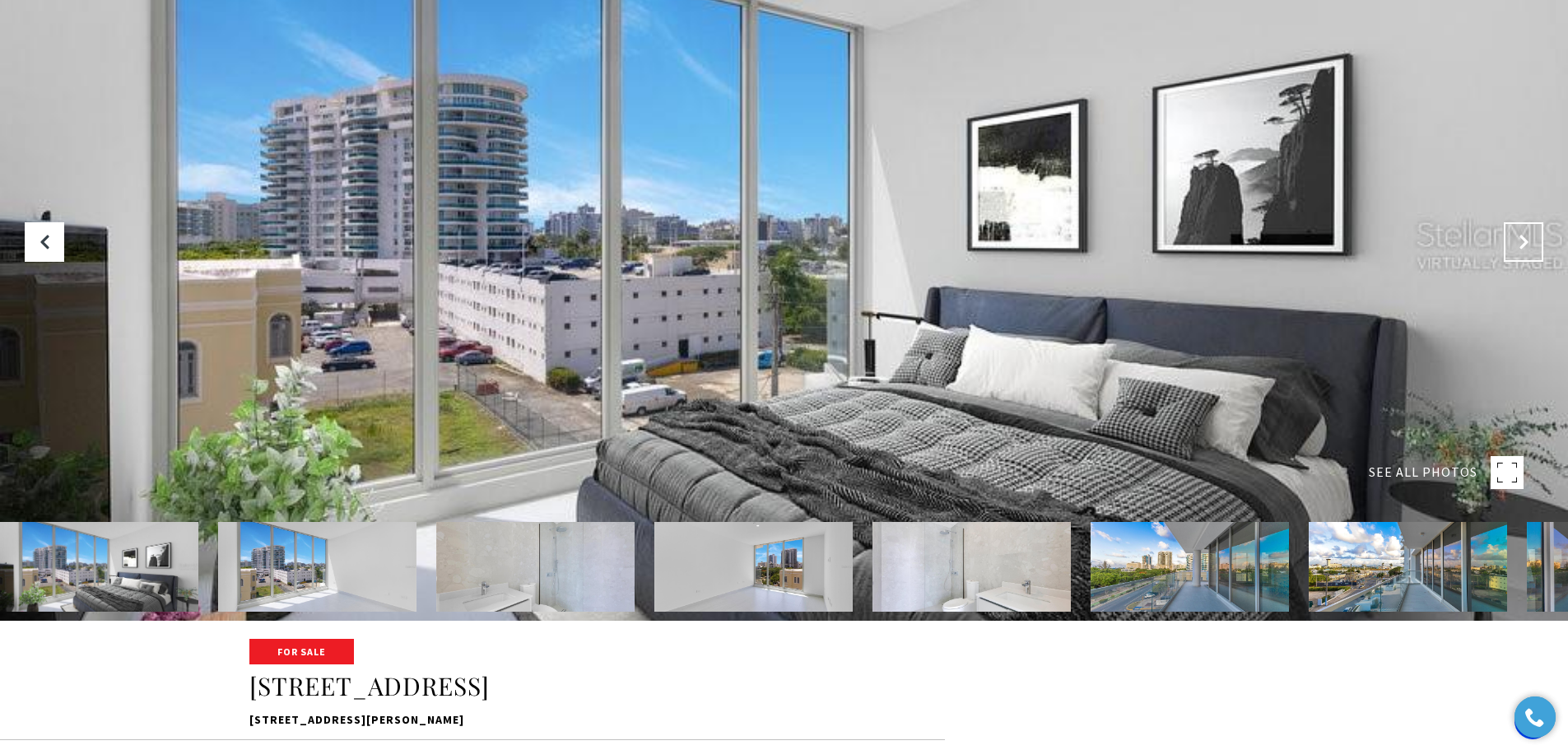
click at [1528, 252] on button "Next Slide" at bounding box center [1524, 242] width 40 height 40
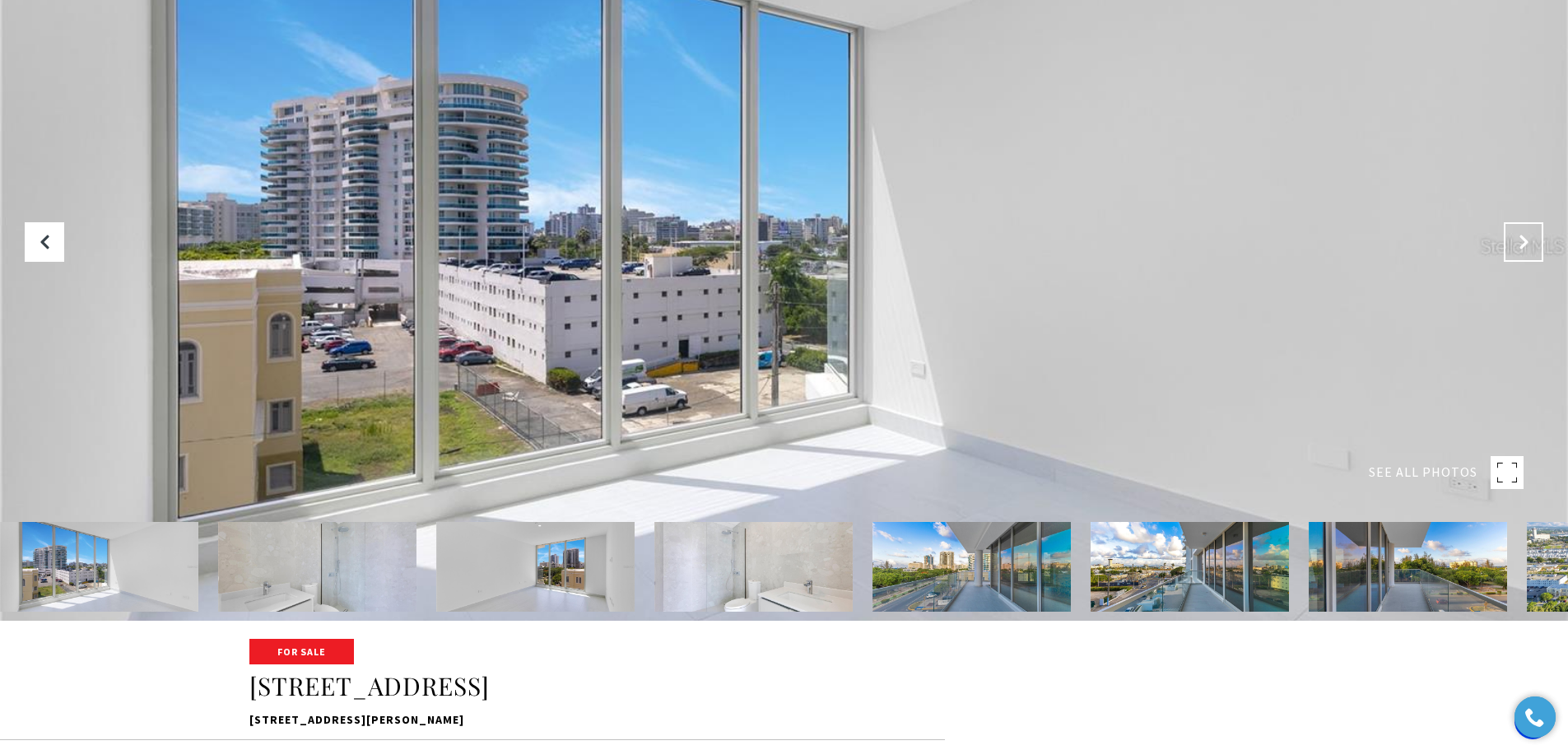
click at [1528, 252] on button "Next Slide" at bounding box center [1524, 242] width 40 height 40
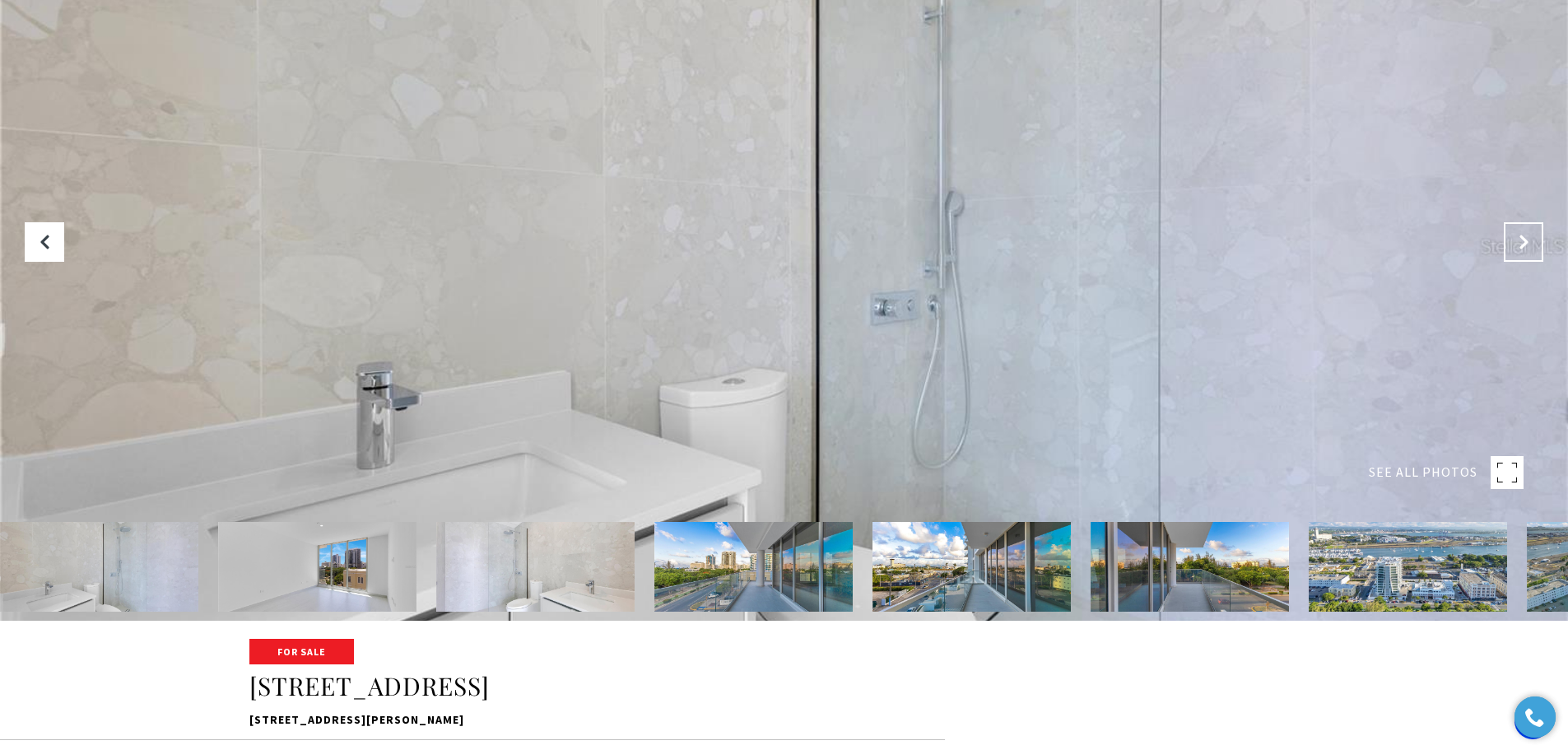
click at [1528, 252] on button "Next Slide" at bounding box center [1524, 242] width 40 height 40
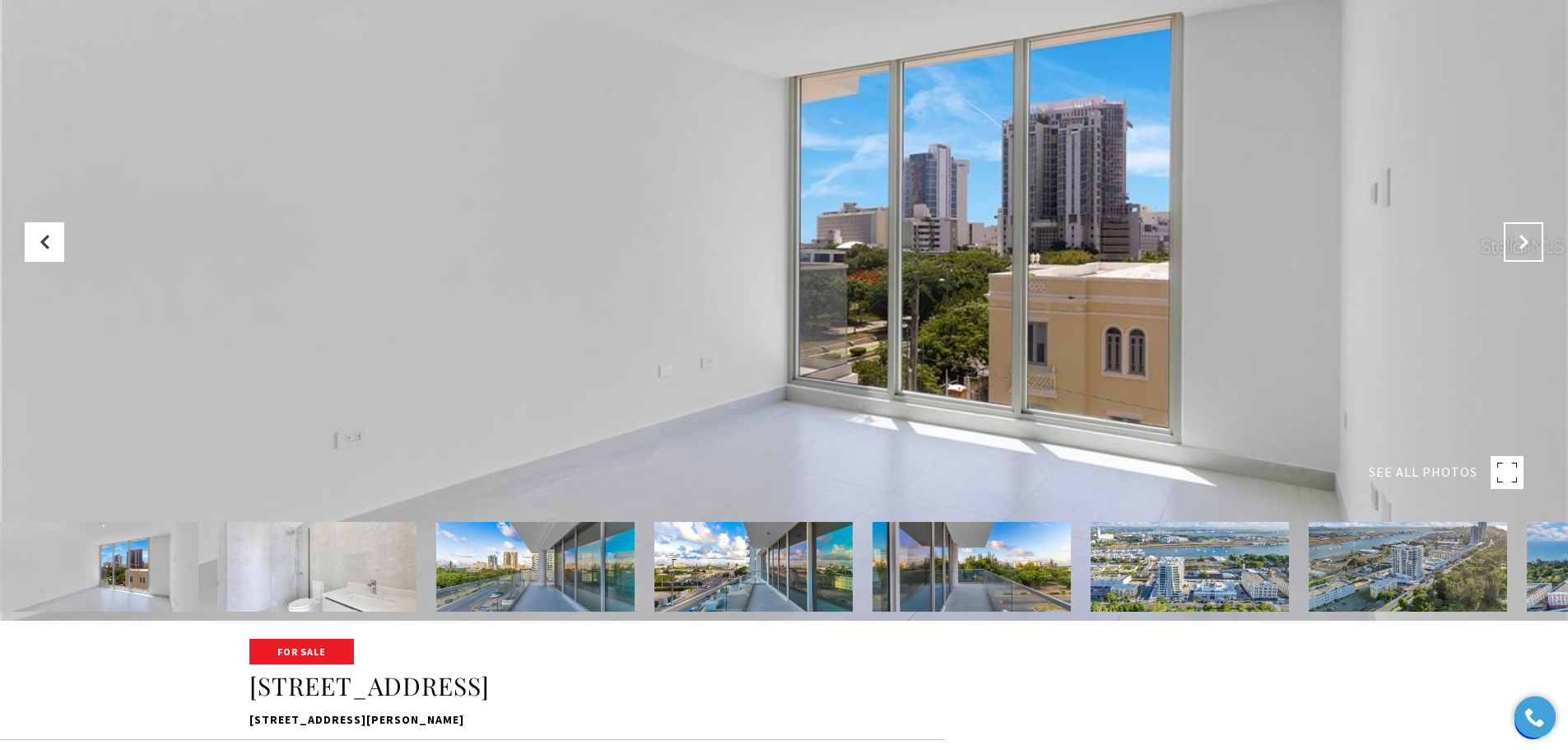
click at [1528, 252] on button "Next Slide" at bounding box center [1524, 242] width 40 height 40
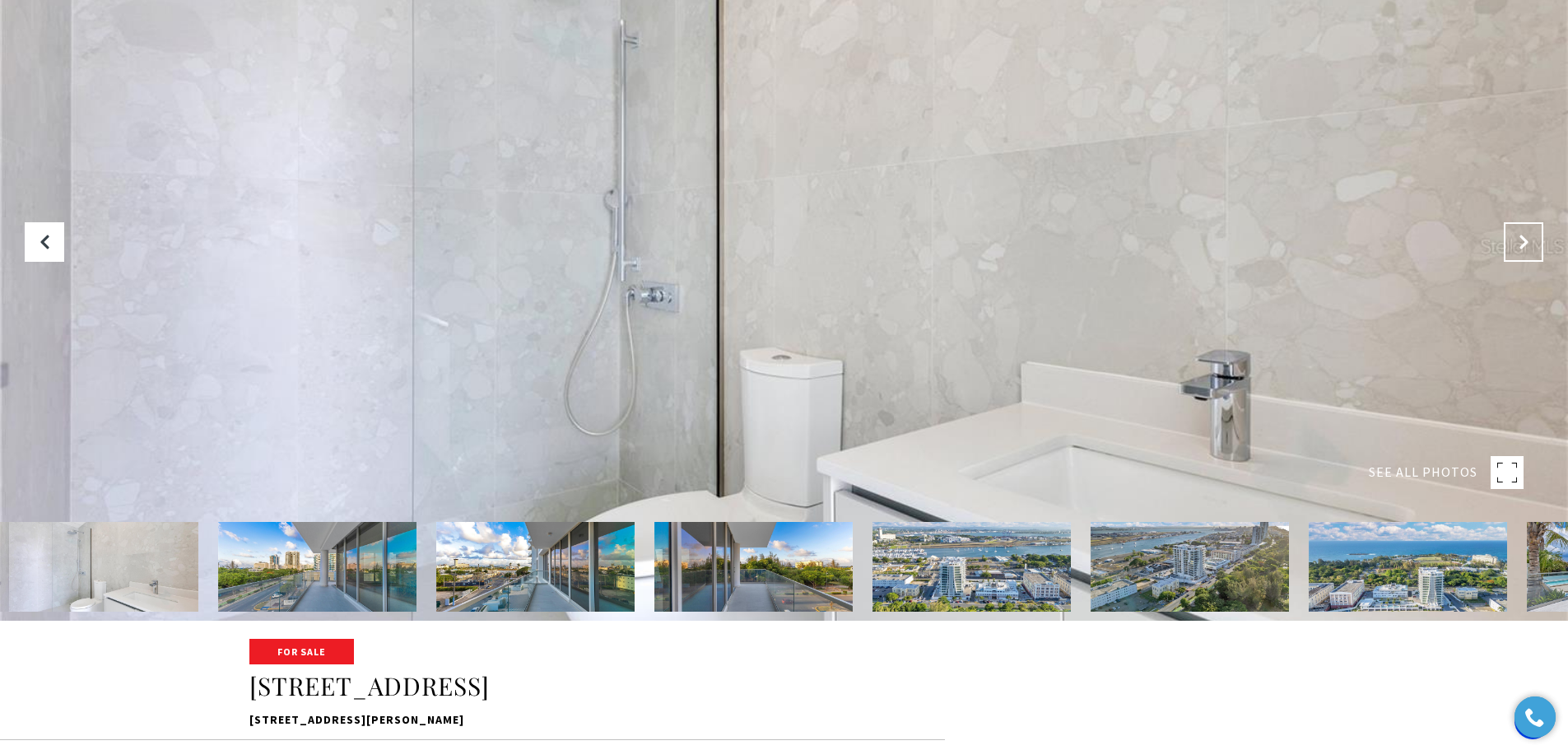
click at [1528, 252] on button "Next Slide" at bounding box center [1524, 242] width 40 height 40
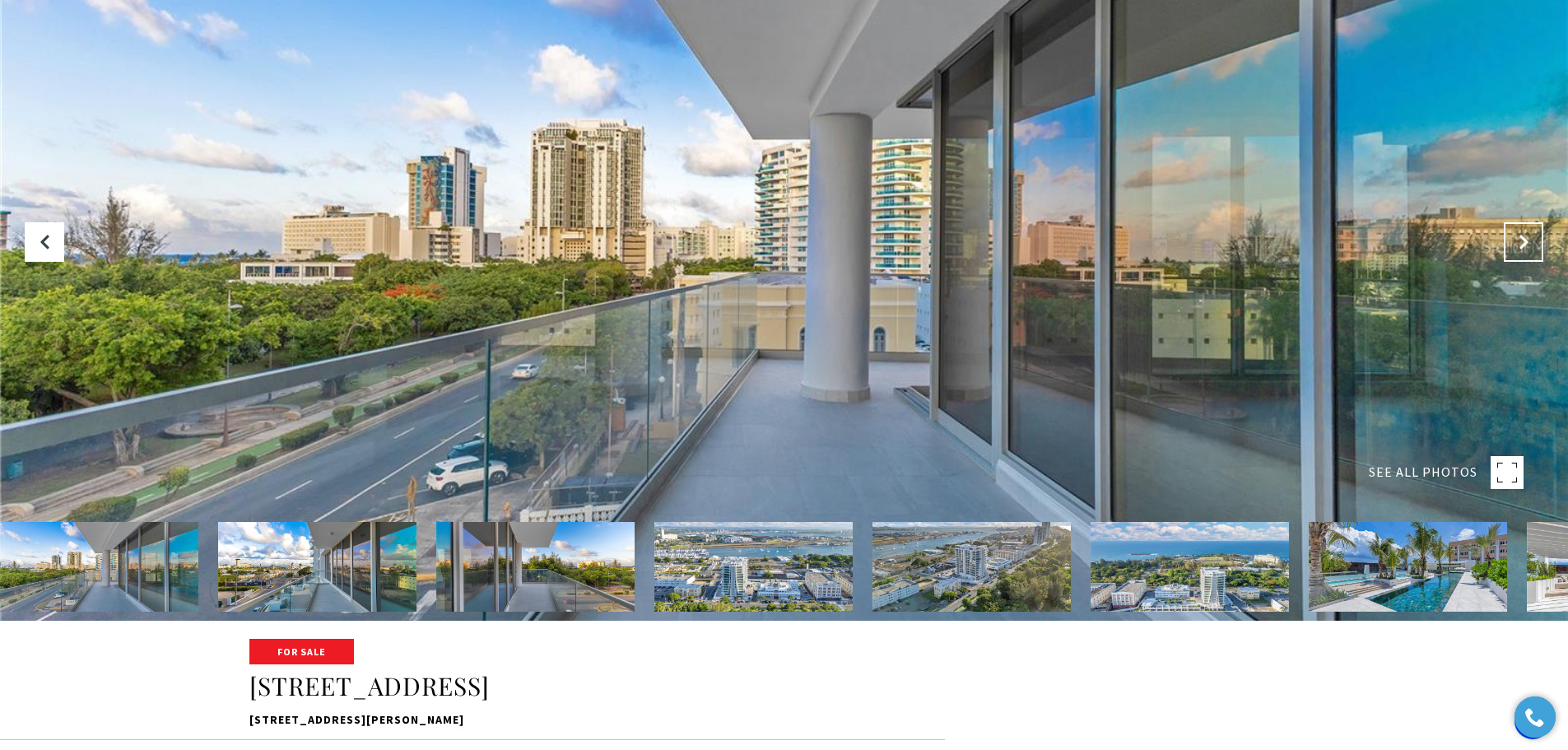
click at [1528, 252] on button "Next Slide" at bounding box center [1524, 242] width 40 height 40
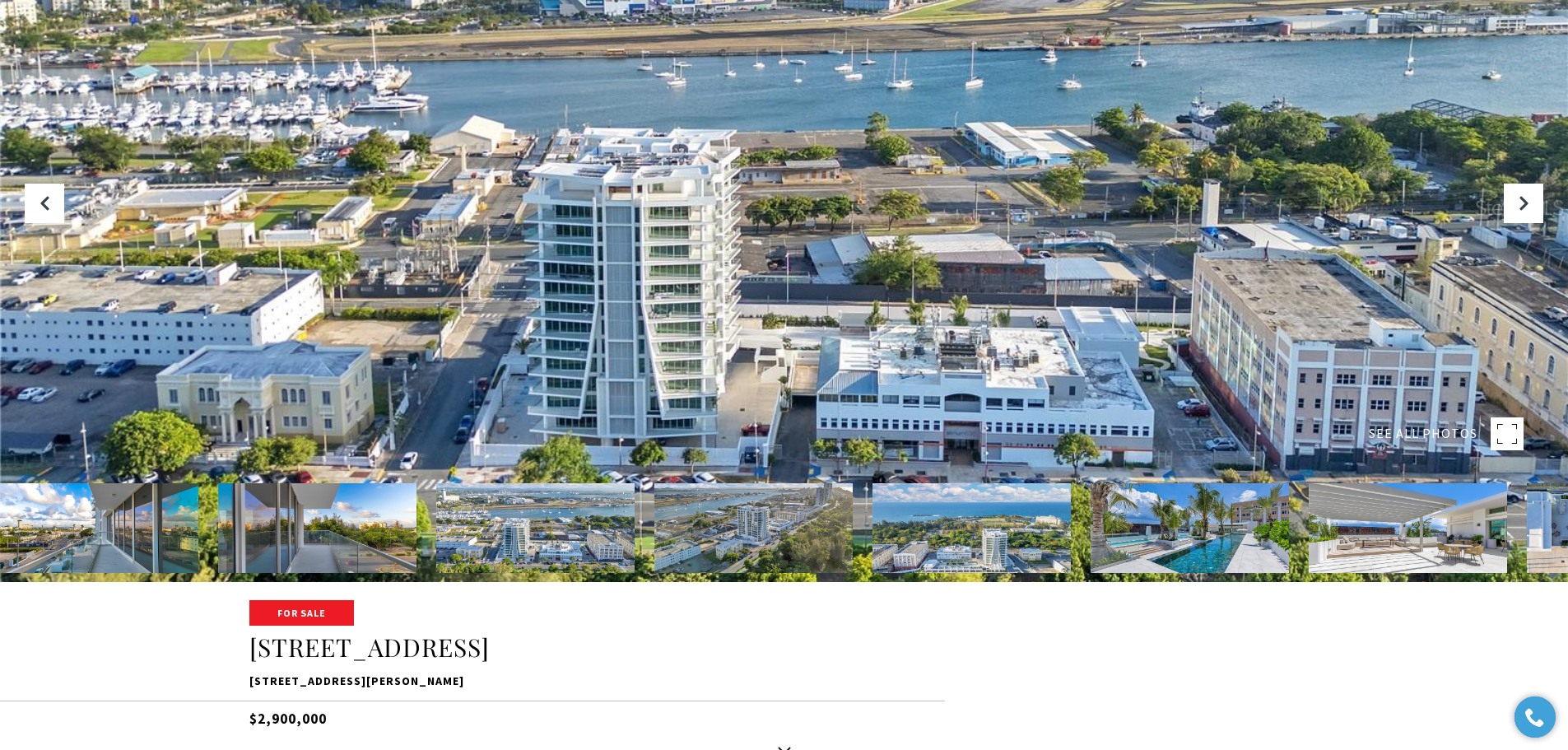
scroll to position [167, 0]
